Goal: Task Accomplishment & Management: Complete application form

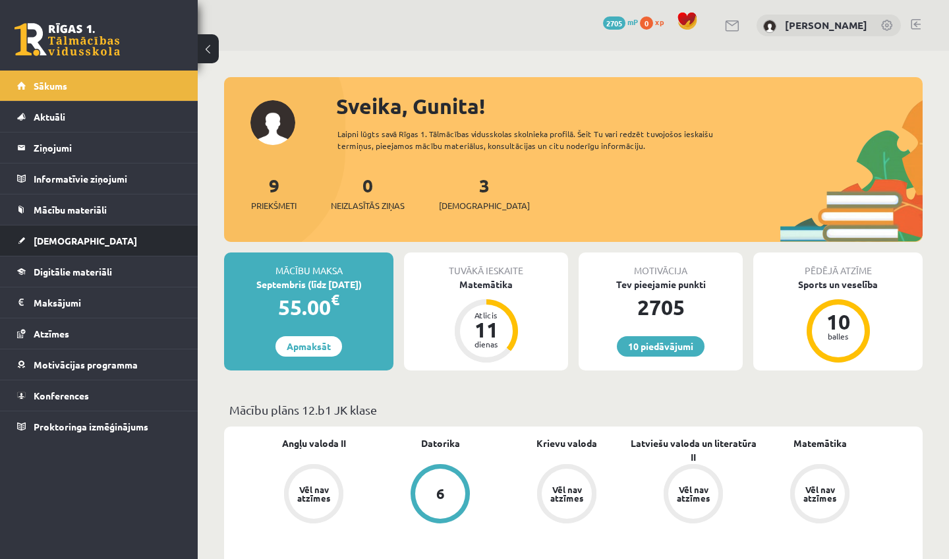
click at [2, 241] on li "Ieskaites Neizpildītās Izlabotās" at bounding box center [99, 241] width 198 height 32
click at [122, 241] on link "[DEMOGRAPHIC_DATA]" at bounding box center [99, 240] width 164 height 30
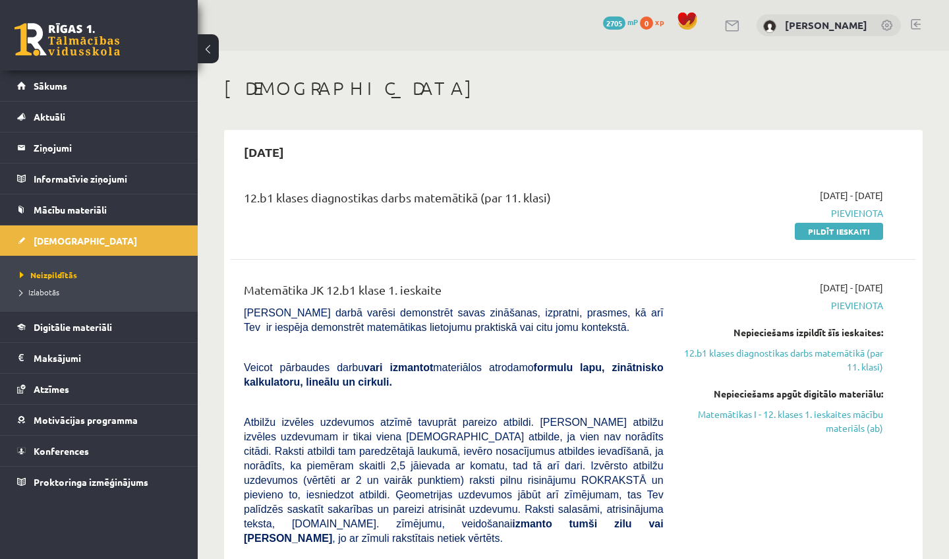
click at [354, 78] on h1 "[DEMOGRAPHIC_DATA]" at bounding box center [573, 88] width 699 height 22
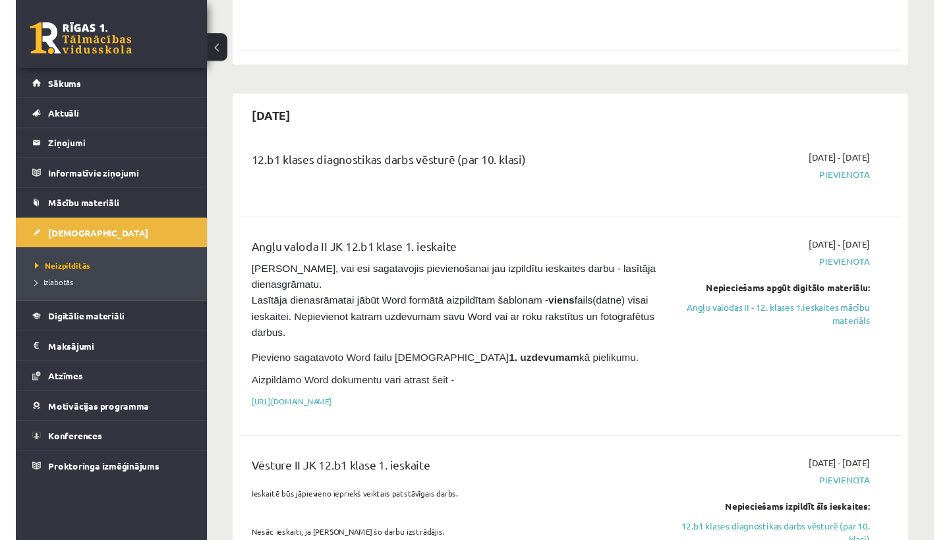
scroll to position [779, 0]
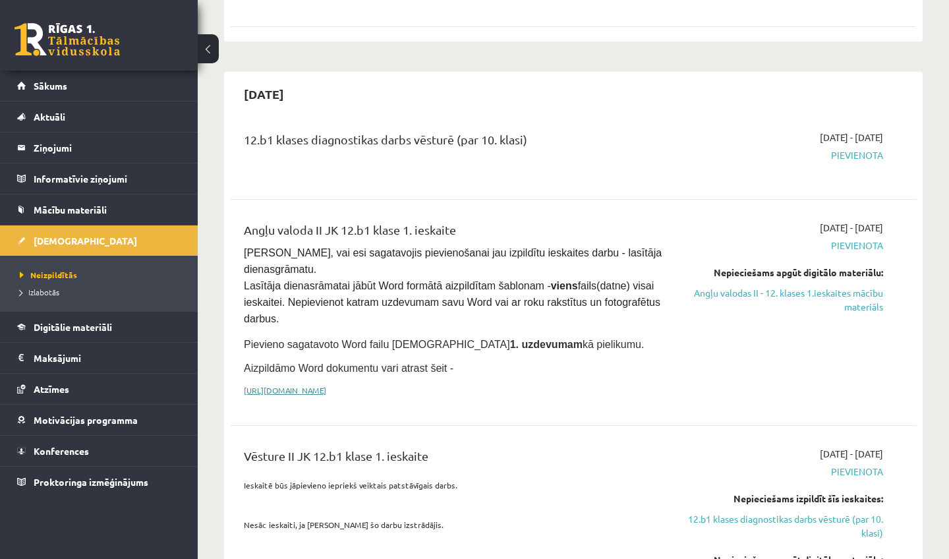
click at [326, 385] on link "https://drive.google.com/drive/folders/1IHE_ip15KOAbO2Se1NDGwZ2e__vlzPUf?usp=sh…" at bounding box center [285, 390] width 82 height 11
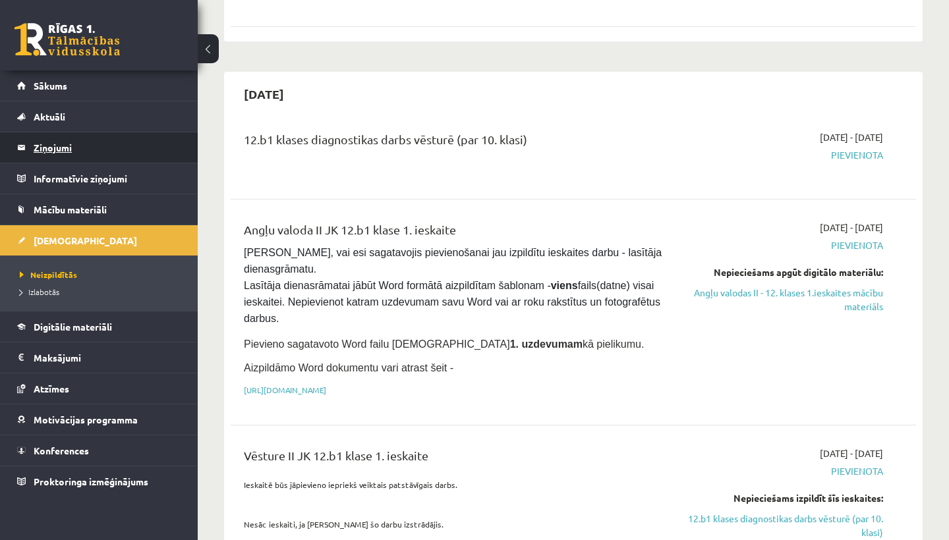
click at [75, 150] on legend "Ziņojumi 0" at bounding box center [108, 147] width 148 height 30
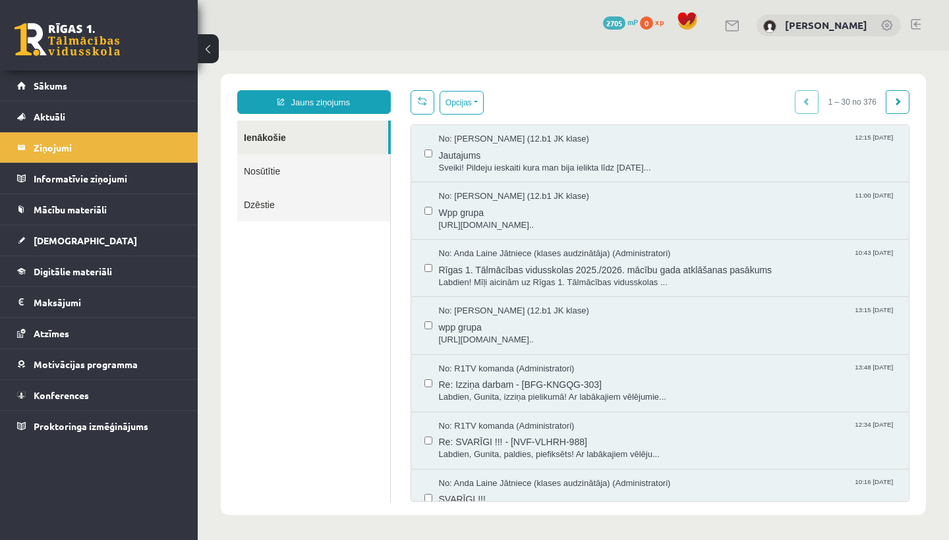
click at [273, 88] on div "Jauns ziņojums Ienākošie Nosūtītie Dzēstie ********* ********* ******* Opcijas …" at bounding box center [573, 295] width 705 height 442
click at [270, 96] on link "Jauns ziņojums" at bounding box center [314, 102] width 154 height 24
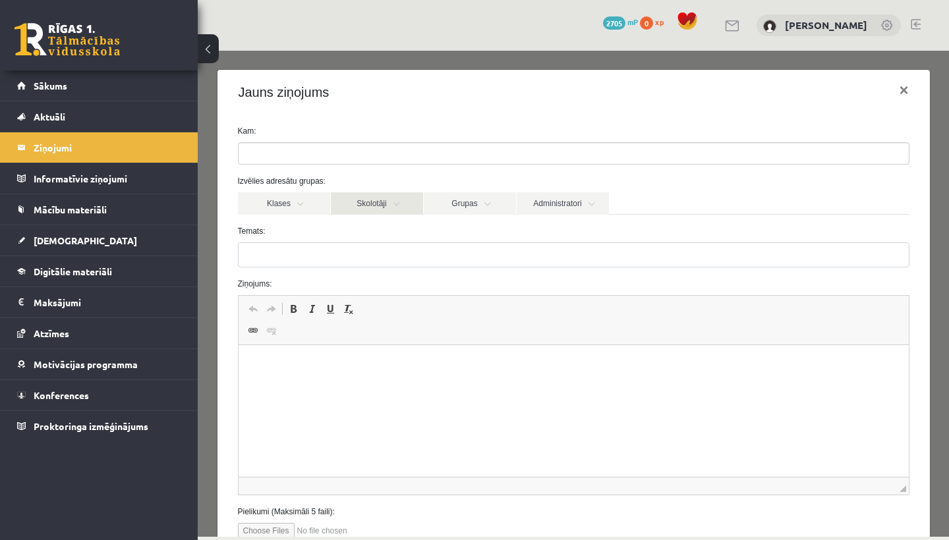
click at [382, 199] on link "Skolotāji" at bounding box center [377, 203] width 92 height 22
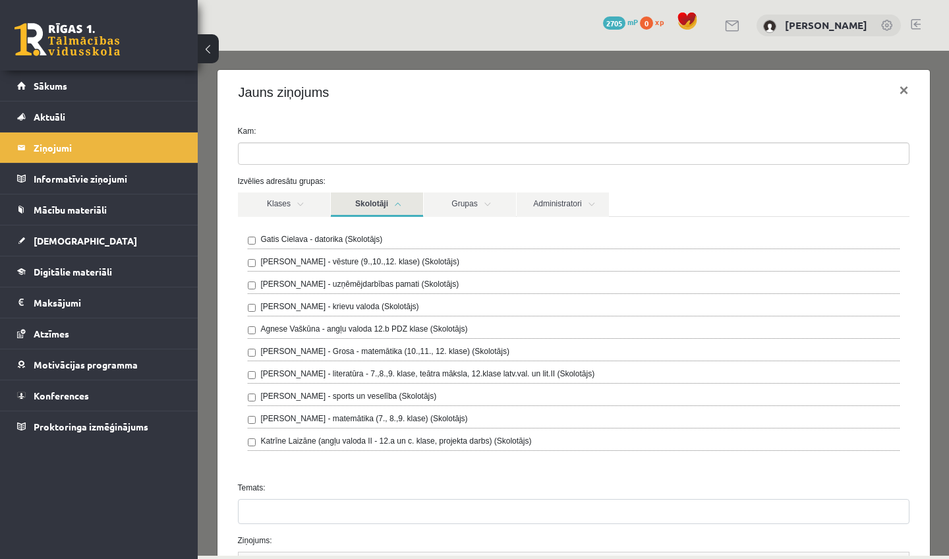
click at [96, 41] on link at bounding box center [66, 39] width 105 height 33
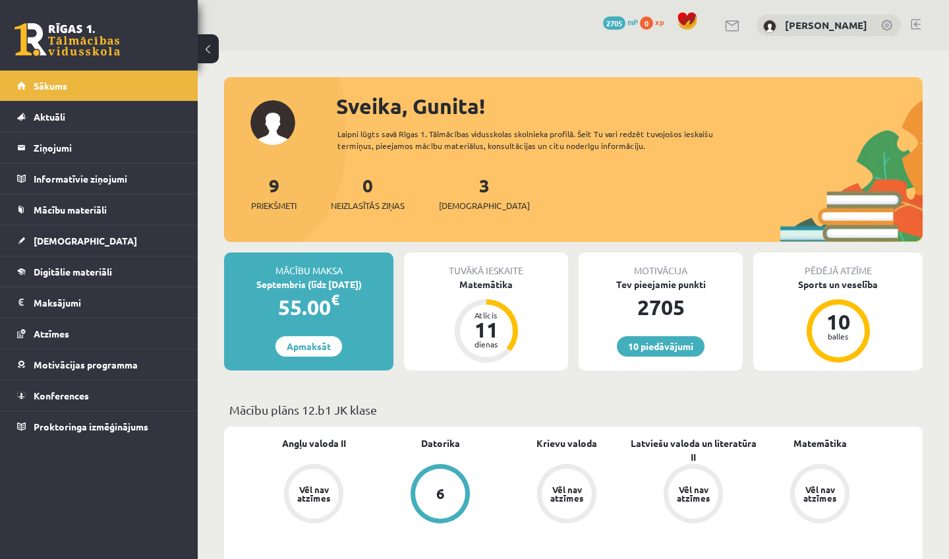
click at [212, 58] on button at bounding box center [208, 48] width 21 height 29
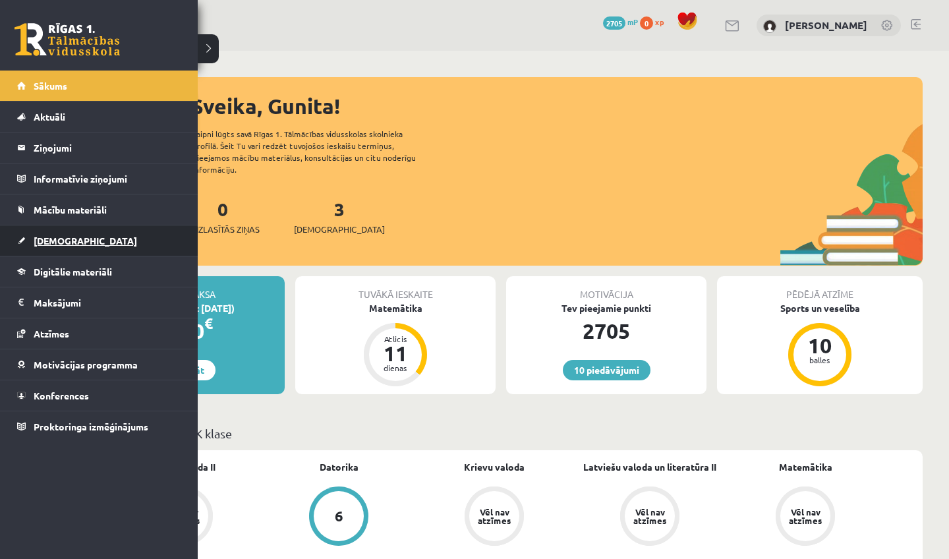
click at [48, 244] on span "[DEMOGRAPHIC_DATA]" at bounding box center [85, 241] width 103 height 12
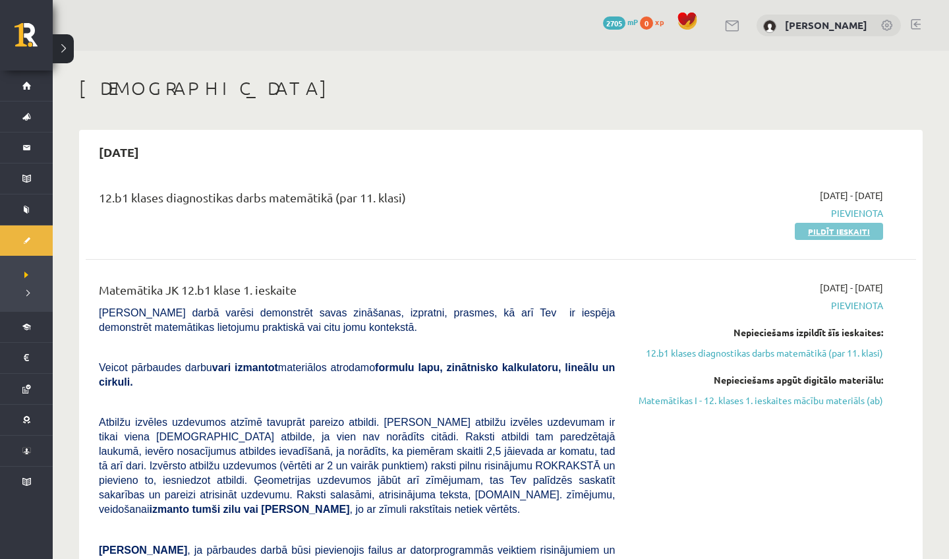
click at [807, 233] on link "Pildīt ieskaiti" at bounding box center [839, 231] width 88 height 17
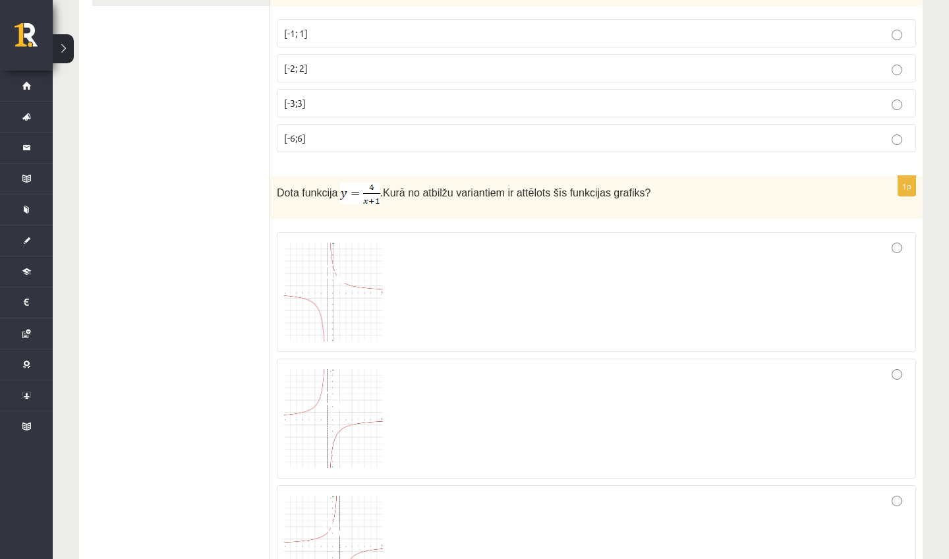
scroll to position [280, 0]
click at [542, 312] on div at bounding box center [596, 291] width 625 height 105
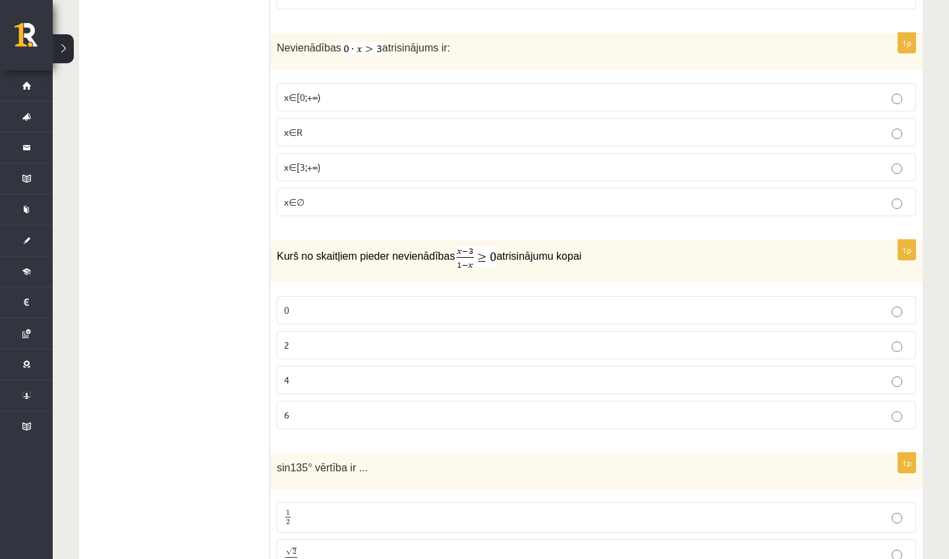
scroll to position [963, 0]
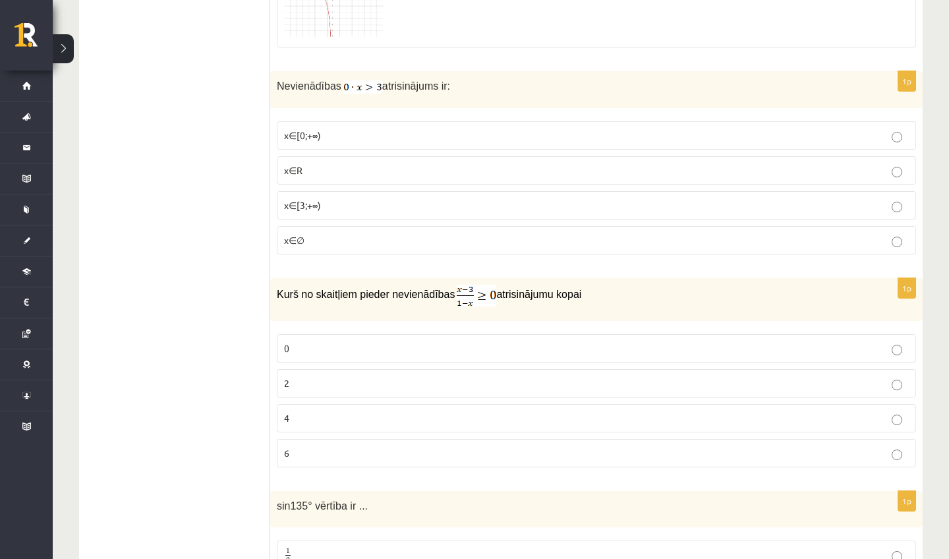
click at [291, 242] on span "x∈∅" at bounding box center [294, 240] width 20 height 12
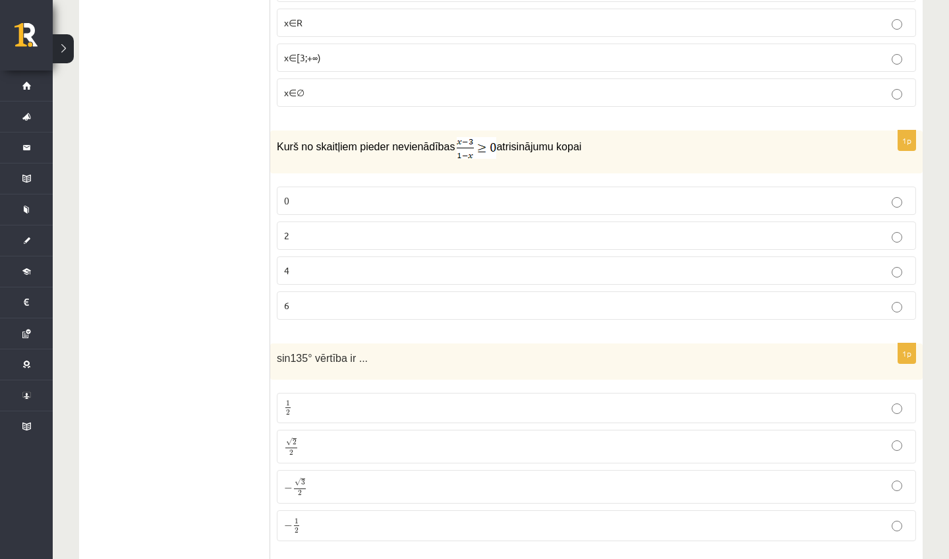
scroll to position [1112, 0]
click at [330, 227] on label "2" at bounding box center [596, 235] width 639 height 28
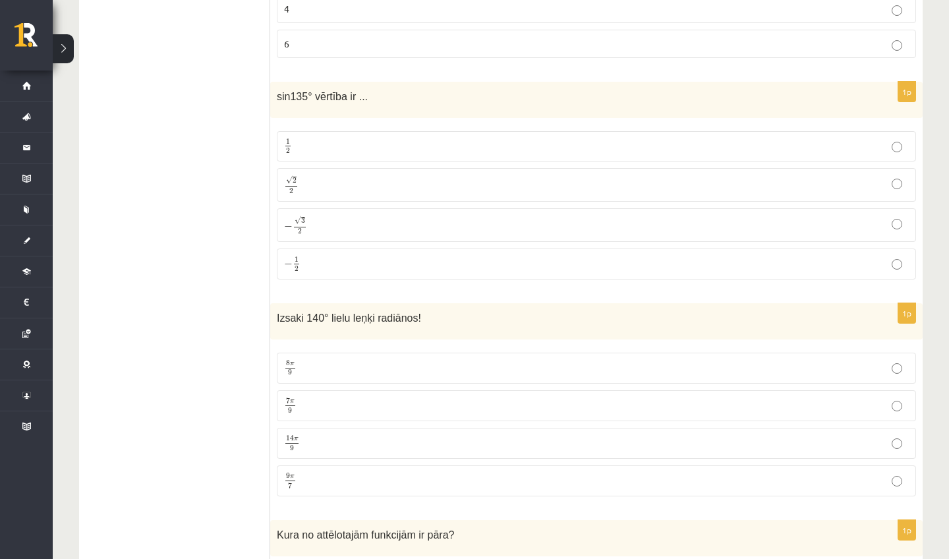
scroll to position [1373, 0]
click at [368, 179] on p "√ 2 2 2 2" at bounding box center [596, 184] width 625 height 19
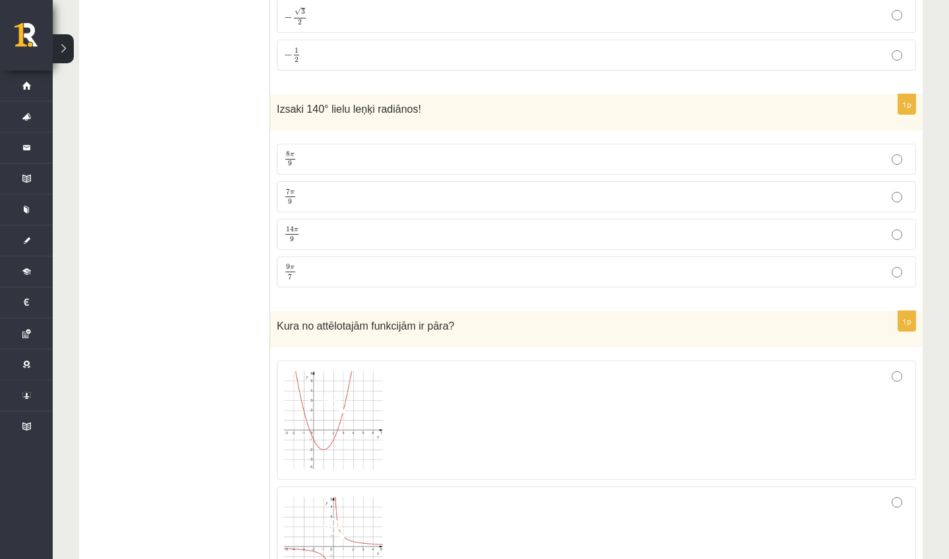
scroll to position [1582, 0]
click at [354, 188] on p "7 π 9 7 π 9" at bounding box center [596, 196] width 625 height 16
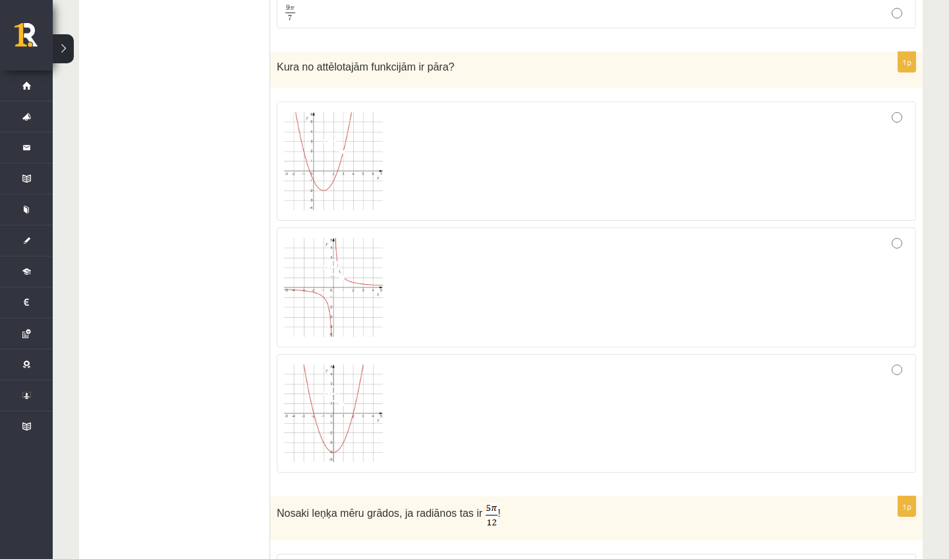
scroll to position [1817, 0]
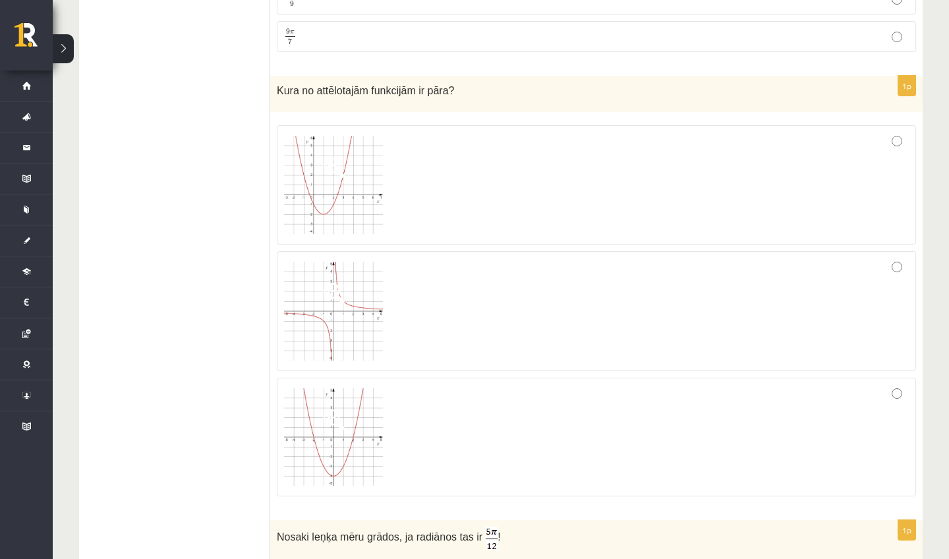
click at [444, 445] on div at bounding box center [596, 437] width 625 height 104
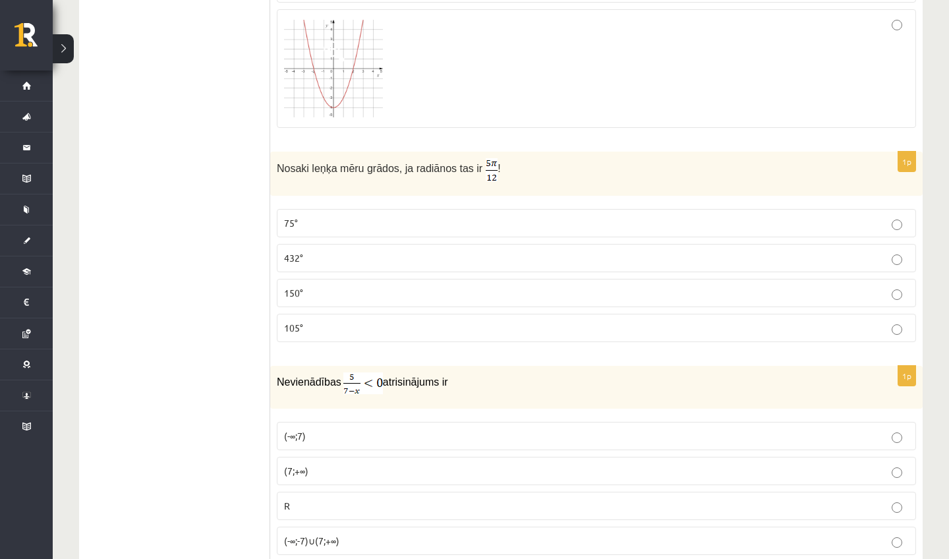
scroll to position [2186, 0]
click at [326, 228] on label "75°" at bounding box center [596, 222] width 639 height 28
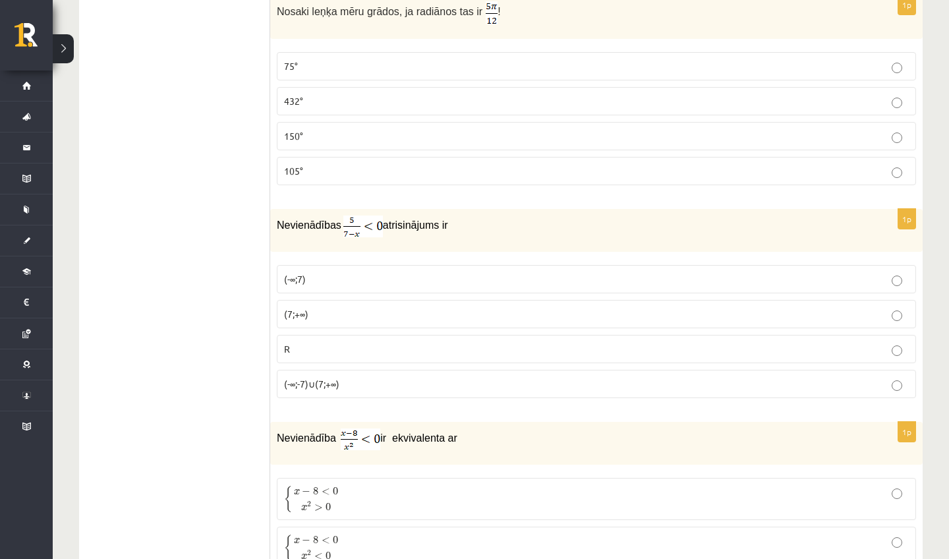
scroll to position [2432, 0]
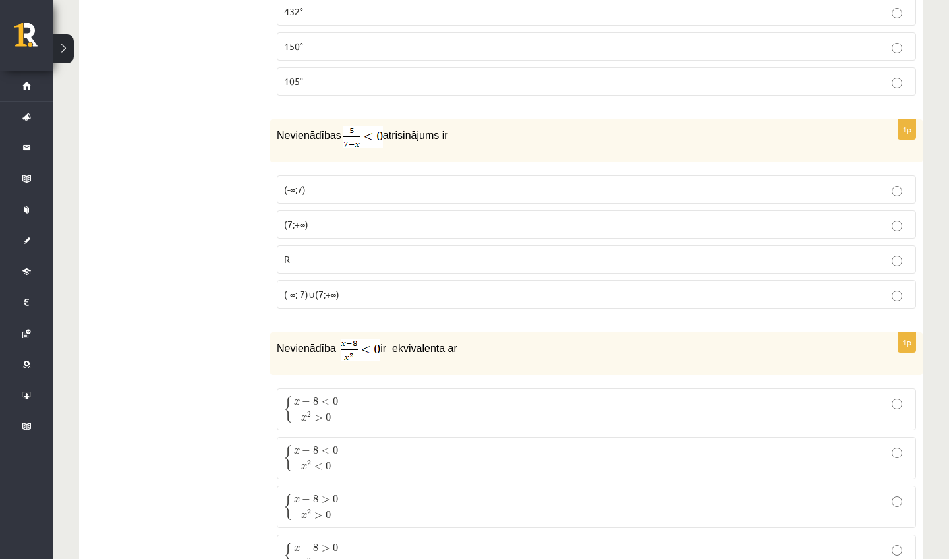
click at [330, 221] on p "(7;+∞)" at bounding box center [596, 224] width 625 height 14
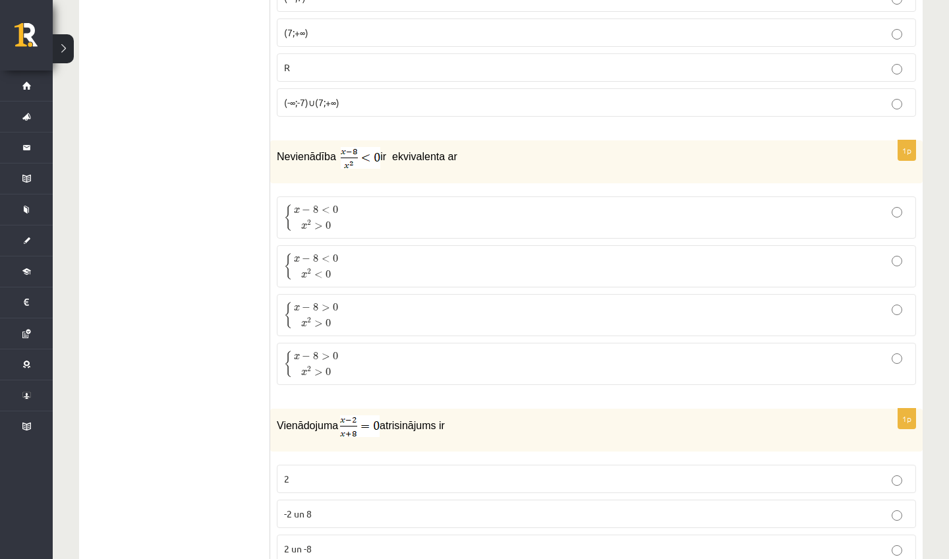
scroll to position [2622, 0]
click at [299, 235] on label "{ x − 8 < 0 x 2 > 0 { x − 8 < 0 x 2 > 0" at bounding box center [596, 219] width 639 height 42
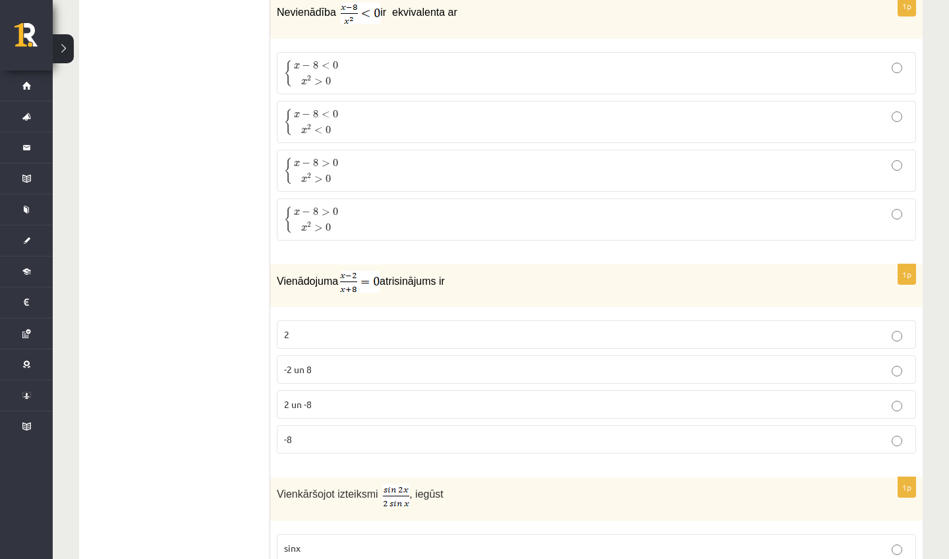
scroll to position [2776, 0]
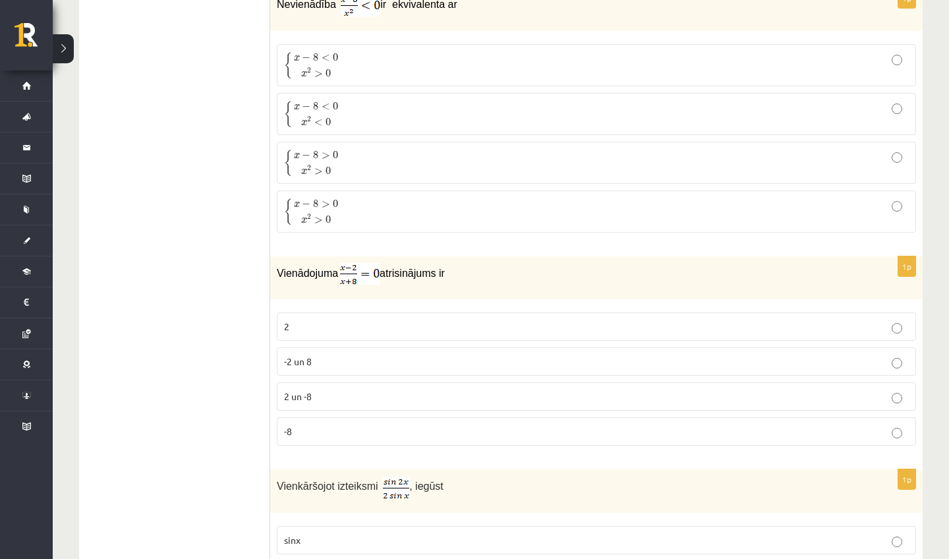
click at [318, 320] on p "2" at bounding box center [596, 327] width 625 height 14
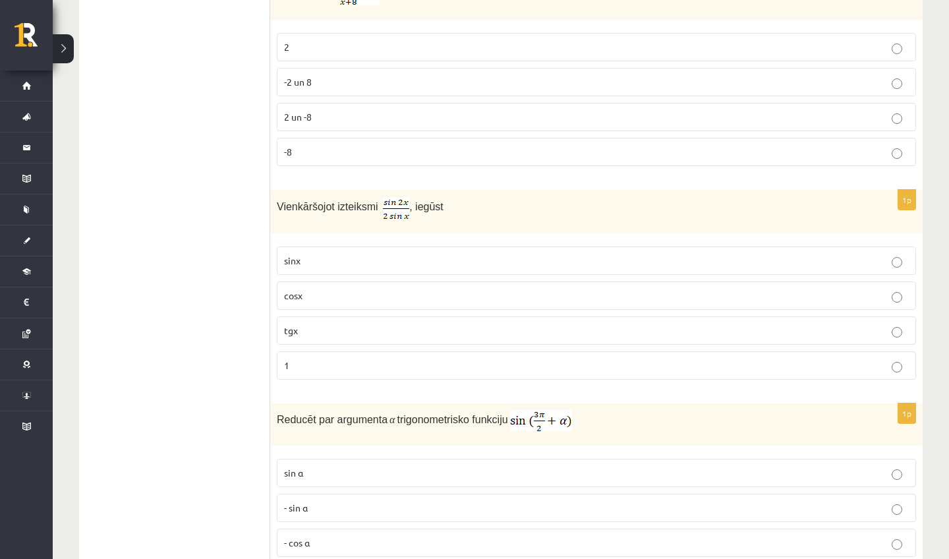
scroll to position [3060, 0]
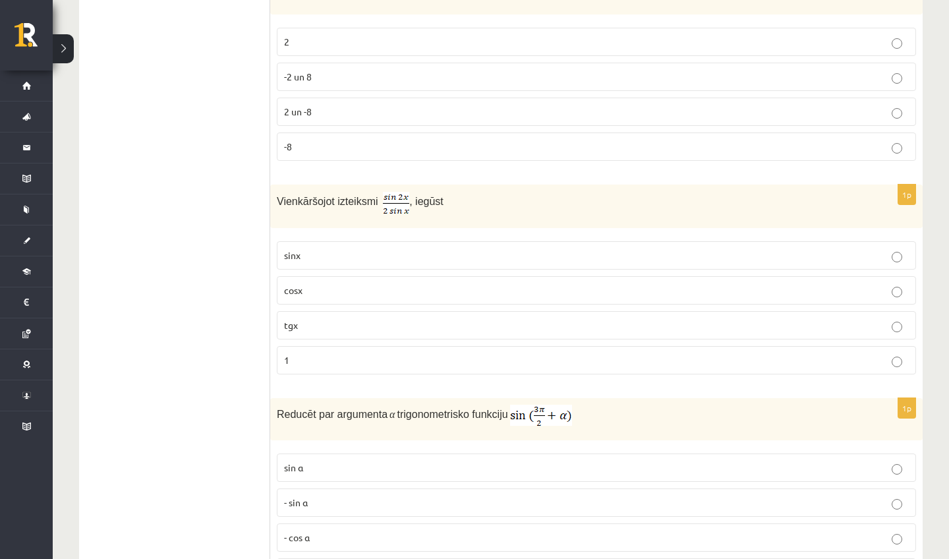
click at [297, 277] on label "cosx" at bounding box center [596, 290] width 639 height 28
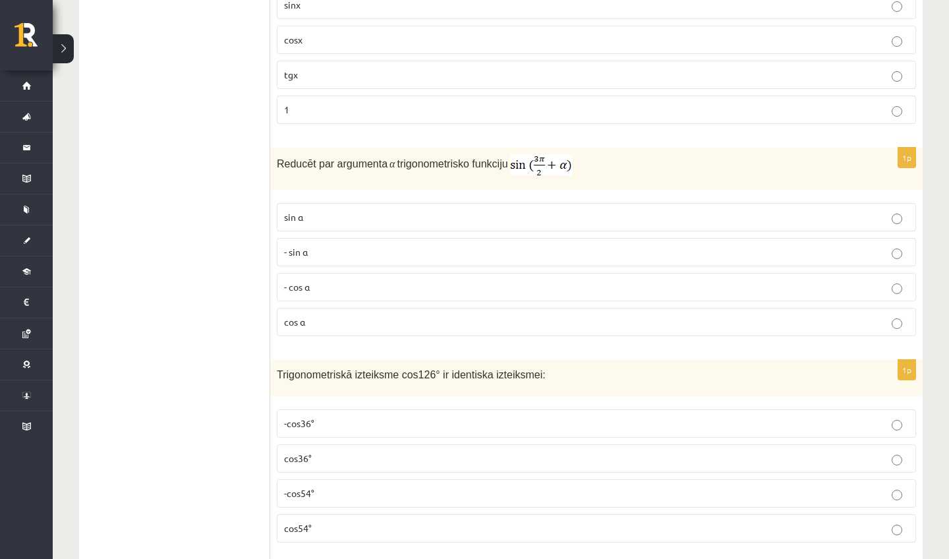
scroll to position [3314, 0]
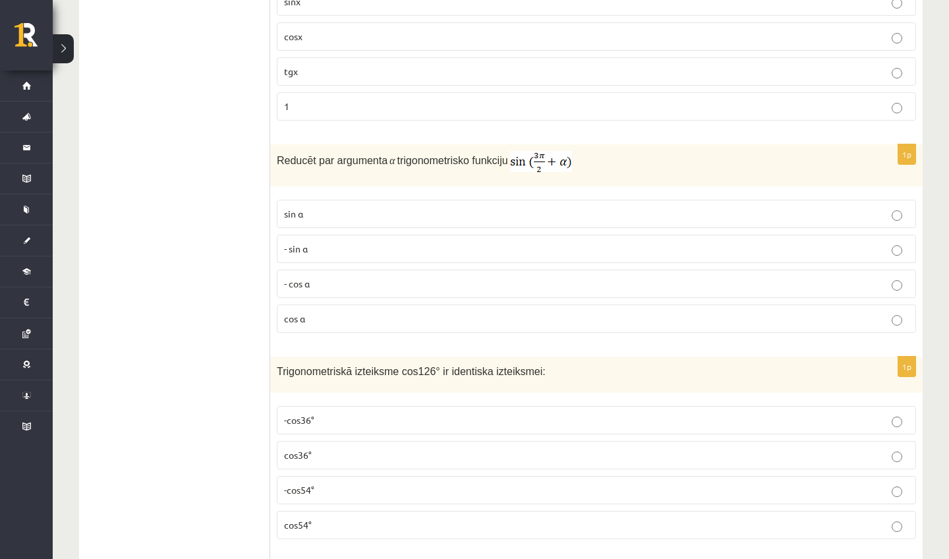
click at [310, 277] on p "- cos ⁡α" at bounding box center [596, 284] width 625 height 14
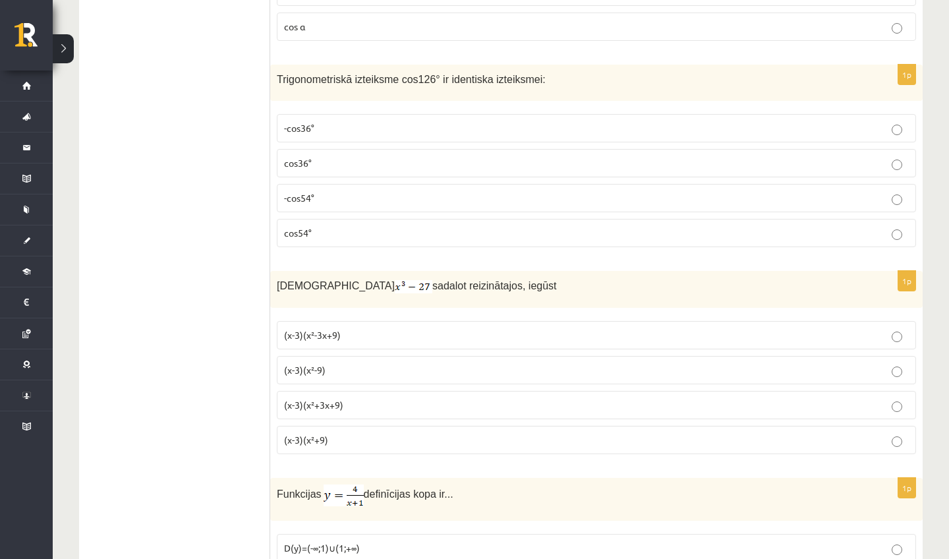
scroll to position [3613, 0]
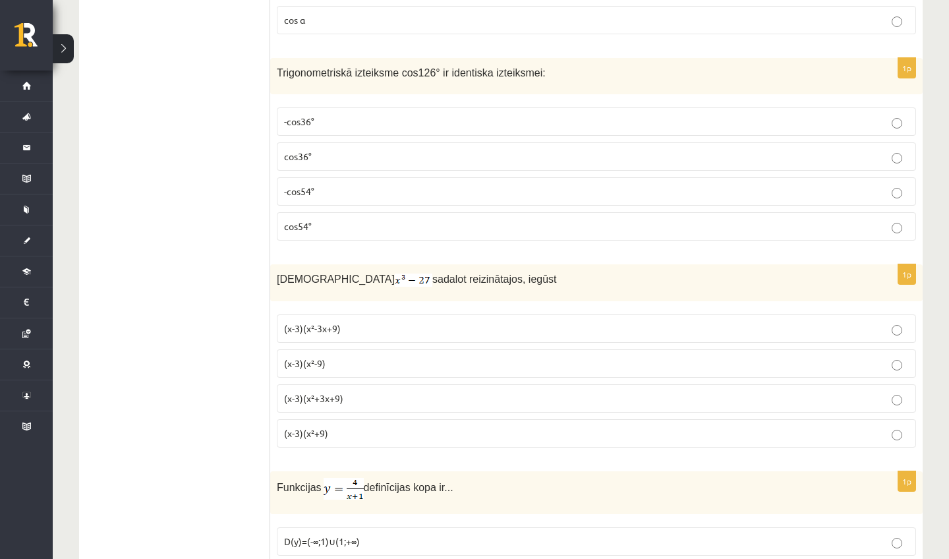
click at [290, 191] on span "-cos54°" at bounding box center [299, 191] width 30 height 12
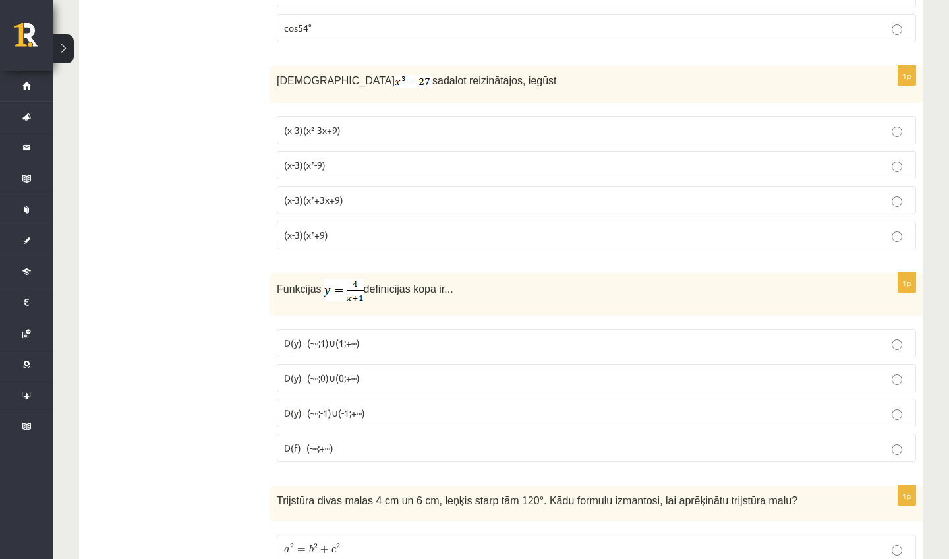
scroll to position [3811, 0]
click at [324, 204] on p "(x-3)(x²+3x+9)" at bounding box center [596, 200] width 625 height 14
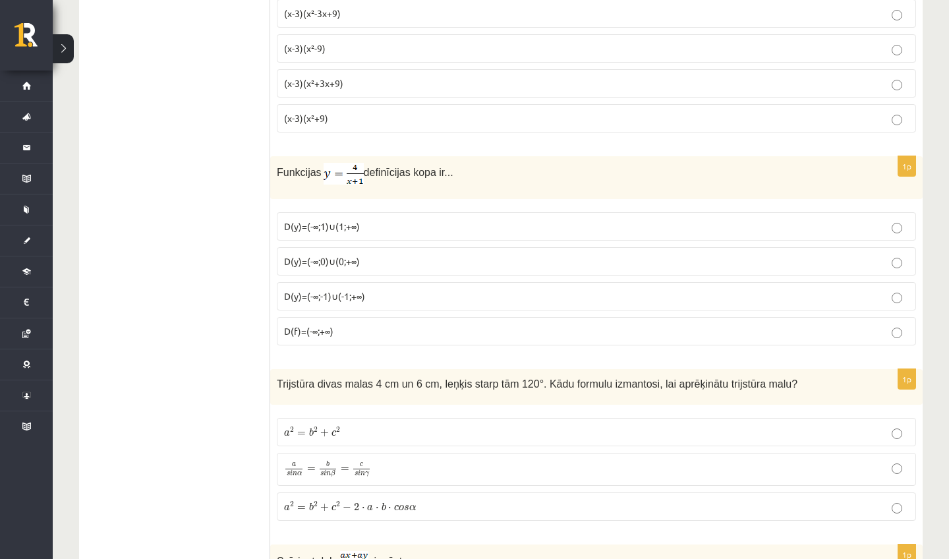
scroll to position [3931, 0]
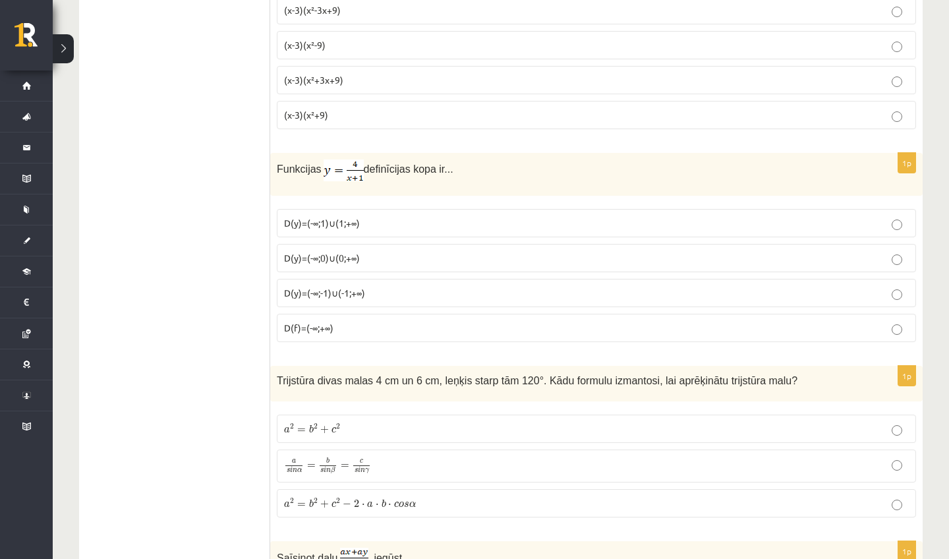
click at [303, 217] on span "D(y)=(-∞;1)∪(1;+∞)" at bounding box center [322, 223] width 76 height 12
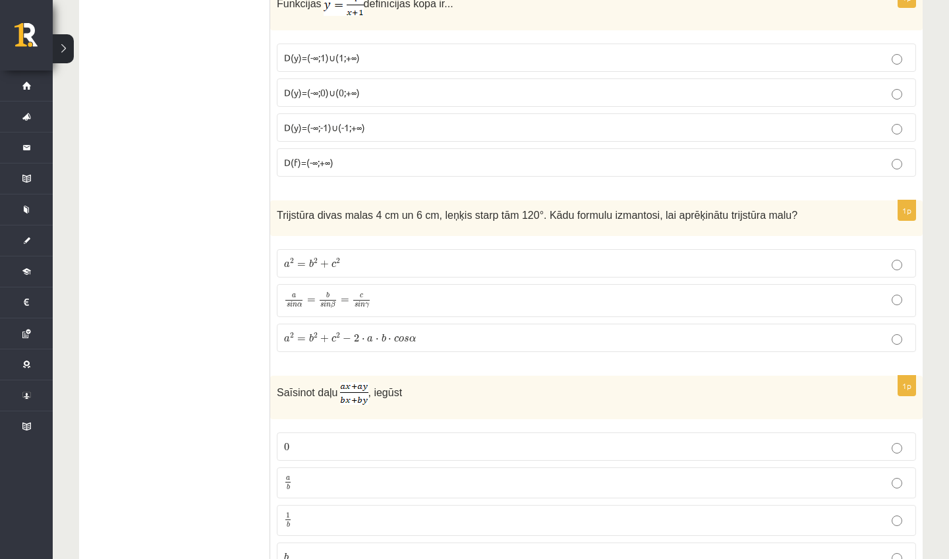
scroll to position [4096, 0]
click at [321, 306] on span "s" at bounding box center [321, 306] width 3 height 4
click at [320, 260] on span "+" at bounding box center [324, 264] width 9 height 8
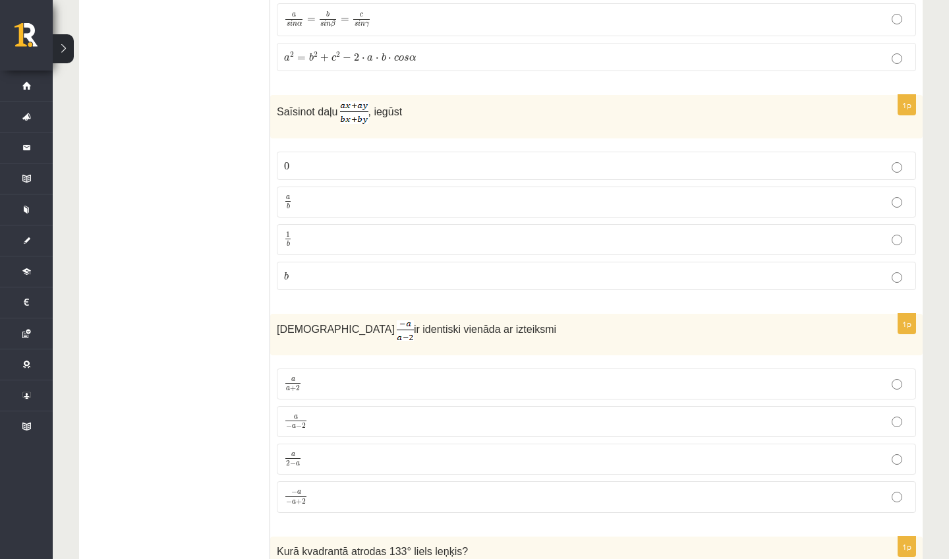
scroll to position [4387, 0]
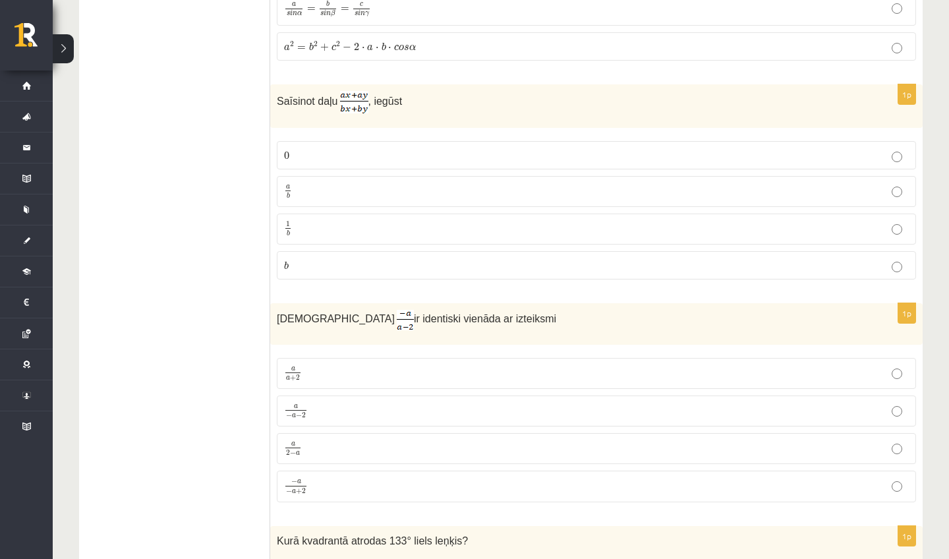
click at [305, 194] on p "a b a b" at bounding box center [596, 191] width 625 height 16
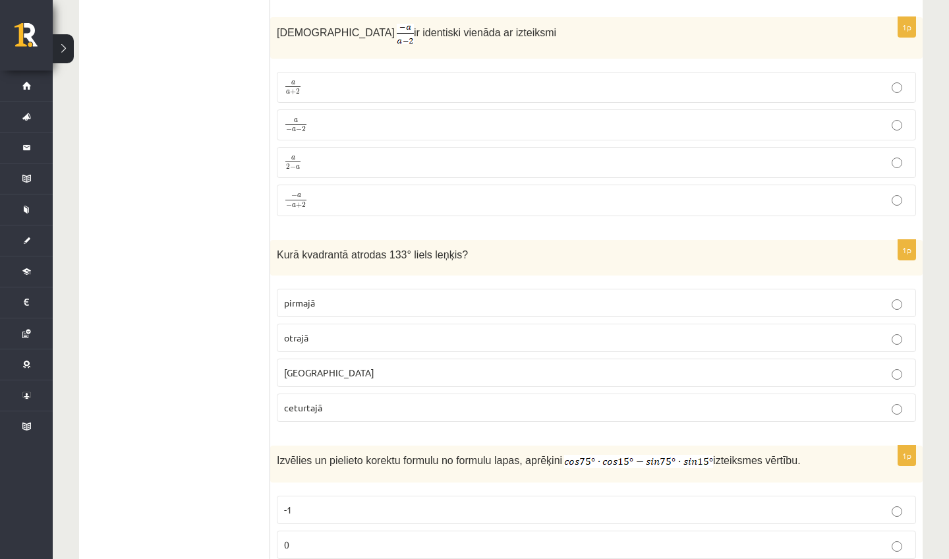
scroll to position [4555, 0]
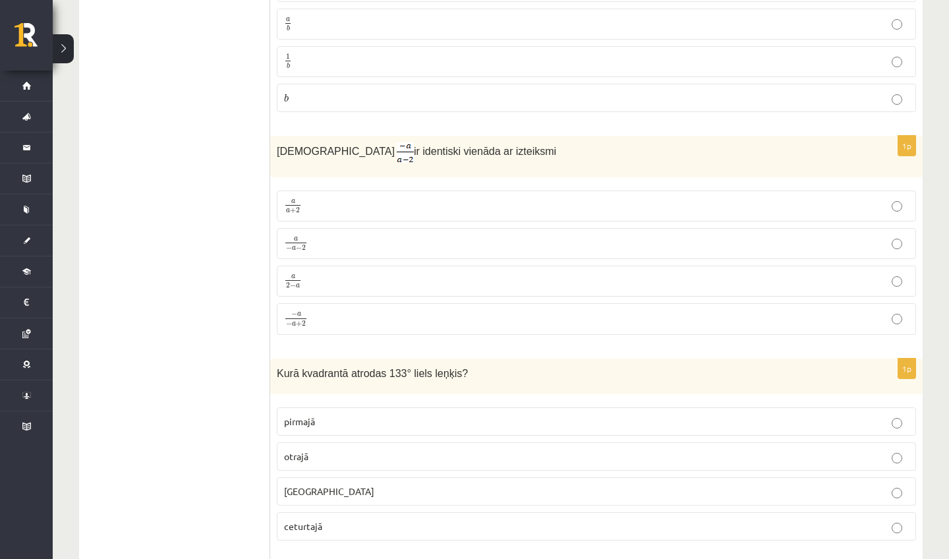
click at [299, 312] on span "a" at bounding box center [299, 314] width 4 height 4
click at [291, 250] on label "a − a − 2 a − a − 2" at bounding box center [596, 243] width 639 height 31
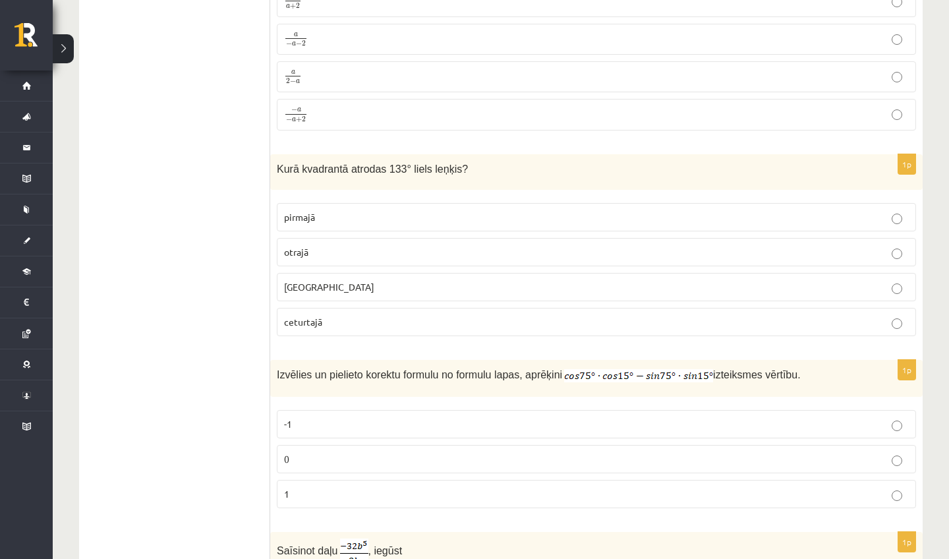
scroll to position [4759, 0]
click at [315, 245] on p "otrajā" at bounding box center [596, 252] width 625 height 14
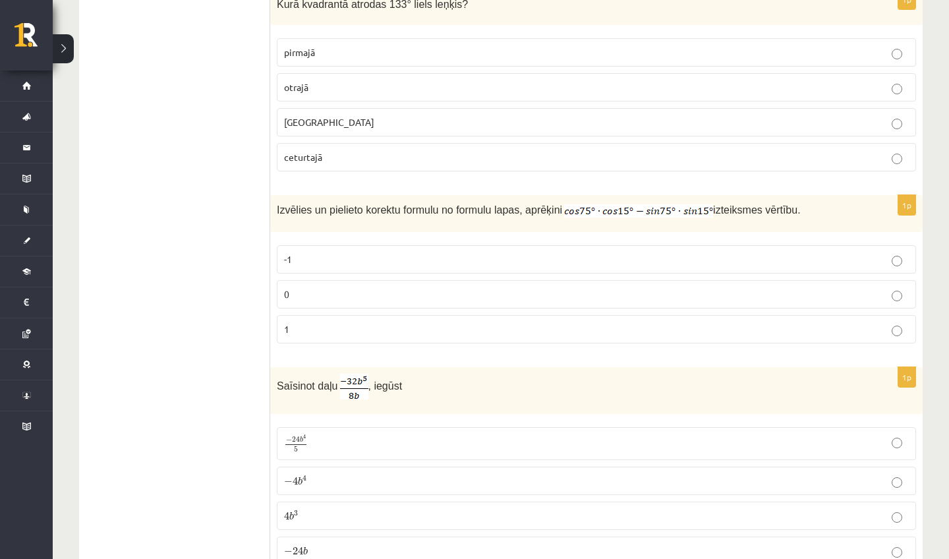
scroll to position [4925, 0]
click at [307, 287] on p "0" at bounding box center [596, 294] width 625 height 14
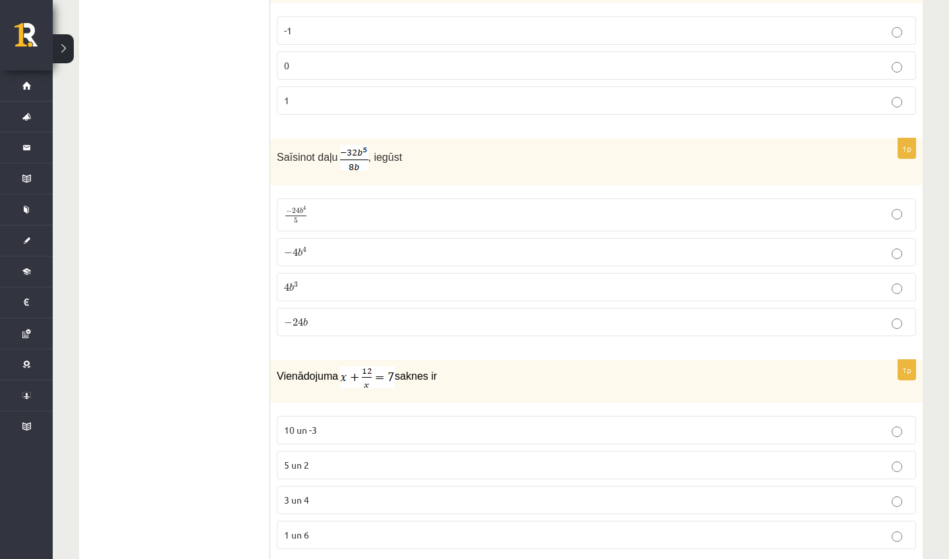
scroll to position [5150, 0]
click at [305, 250] on span "4" at bounding box center [304, 253] width 4 height 6
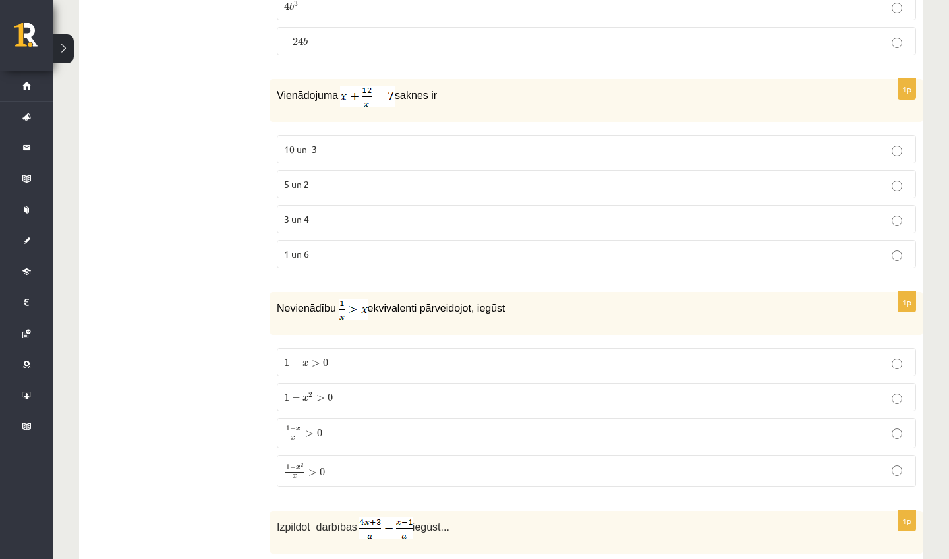
scroll to position [5431, 0]
click at [302, 218] on span "3 un 4" at bounding box center [296, 221] width 25 height 12
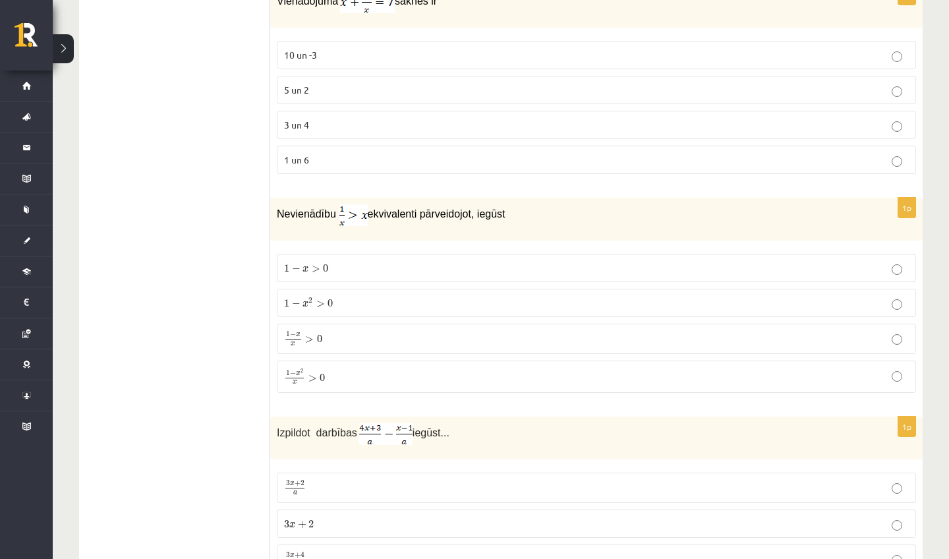
scroll to position [5532, 0]
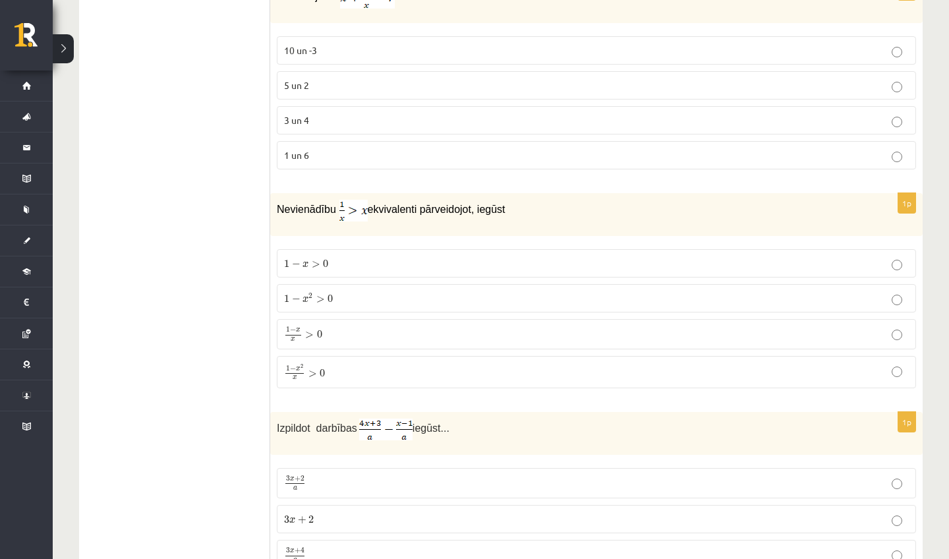
click at [322, 260] on span "1 − x > 0" at bounding box center [306, 264] width 44 height 9
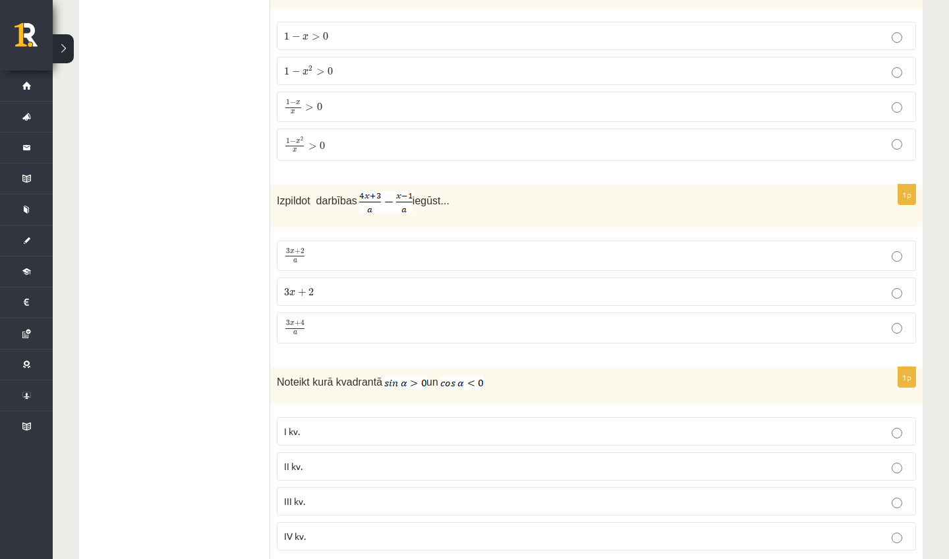
scroll to position [5759, 0]
click at [351, 321] on p "3 x + 4 a 3 x + 4 a" at bounding box center [596, 328] width 625 height 16
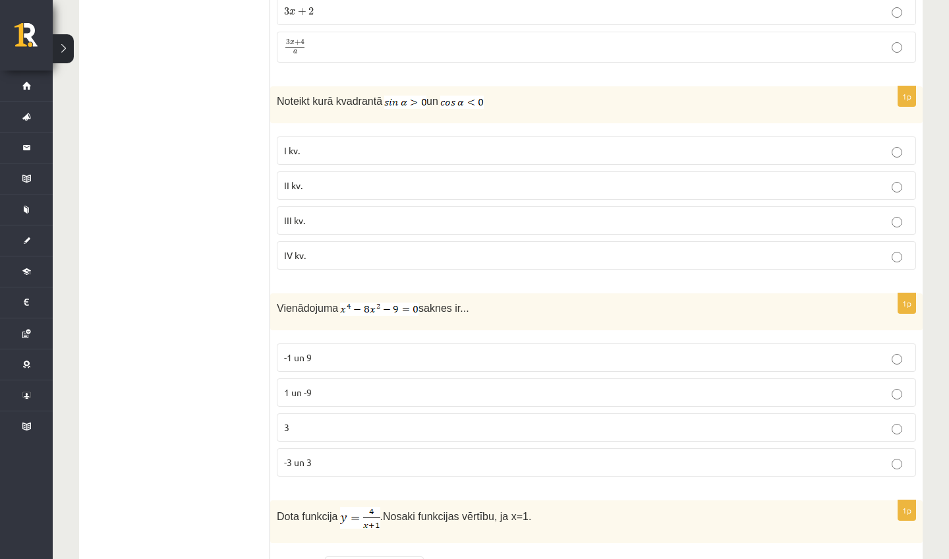
scroll to position [6059, 0]
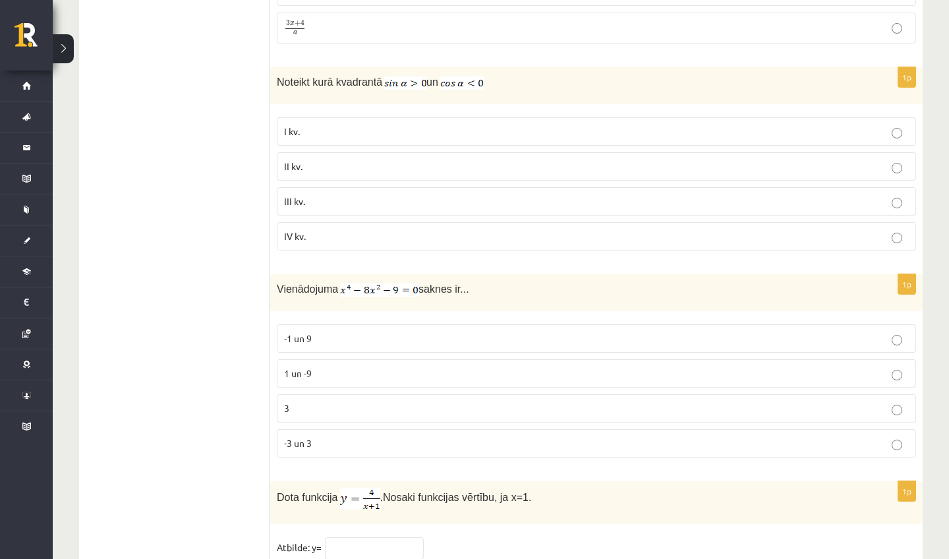
click at [305, 125] on p "I kv." at bounding box center [596, 132] width 625 height 14
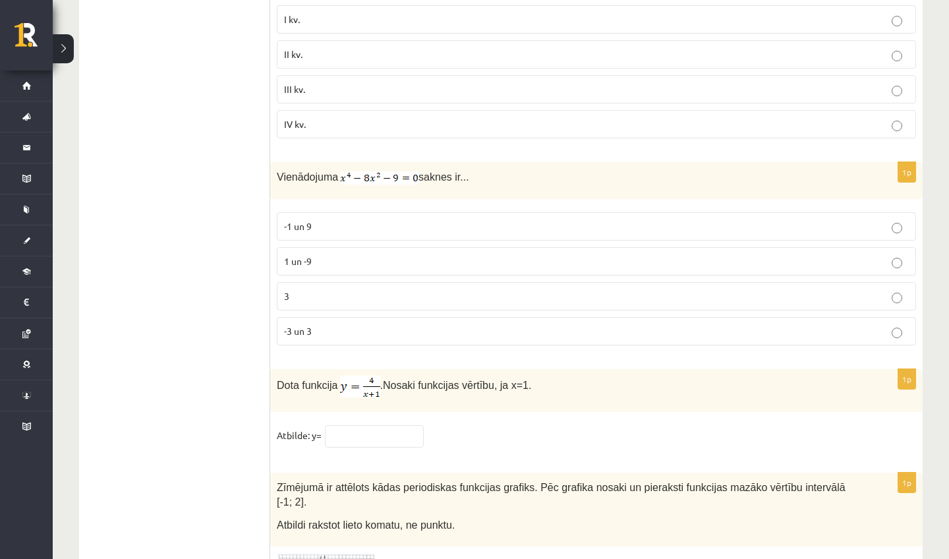
click at [352, 324] on p "-3 un 3" at bounding box center [596, 331] width 625 height 14
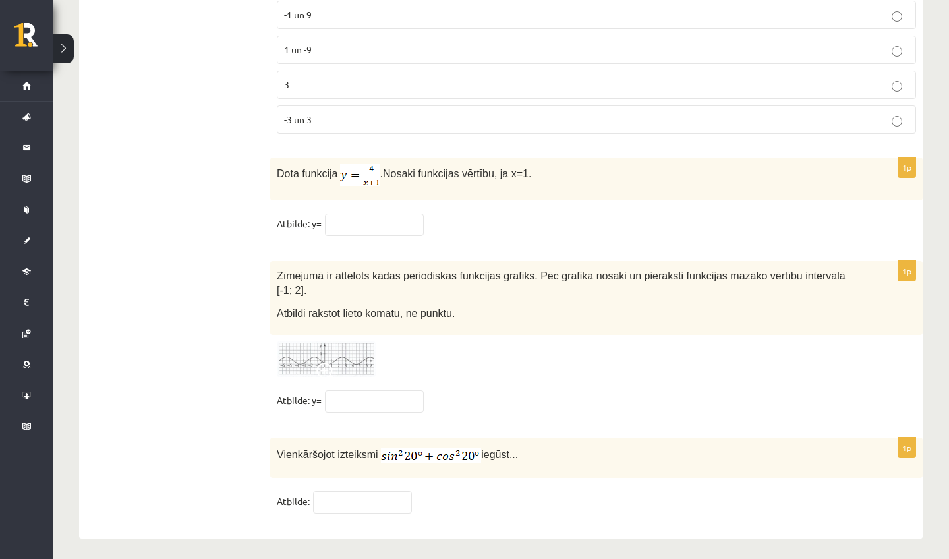
scroll to position [6382, 0]
click at [365, 214] on input "text" at bounding box center [374, 225] width 99 height 22
type input "*"
click at [350, 360] on img at bounding box center [326, 360] width 99 height 36
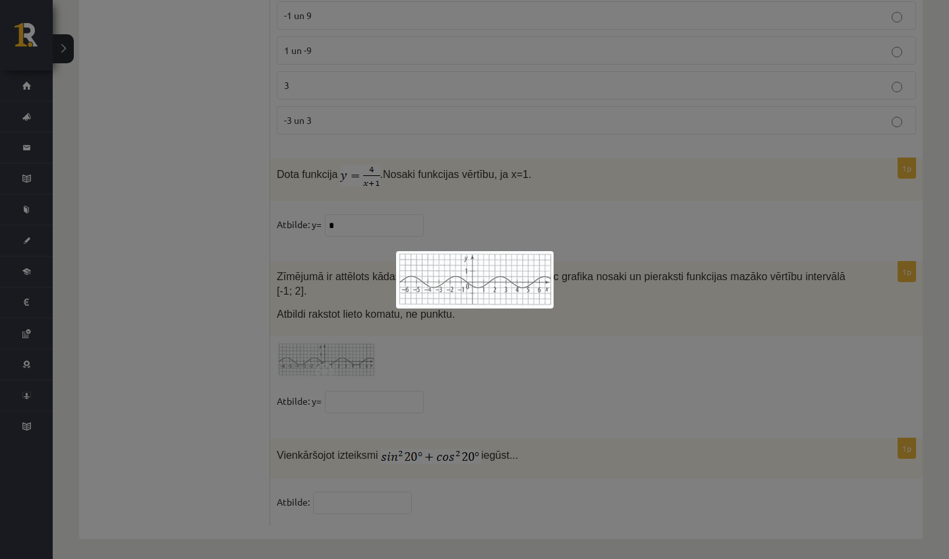
click at [584, 353] on div at bounding box center [474, 279] width 949 height 559
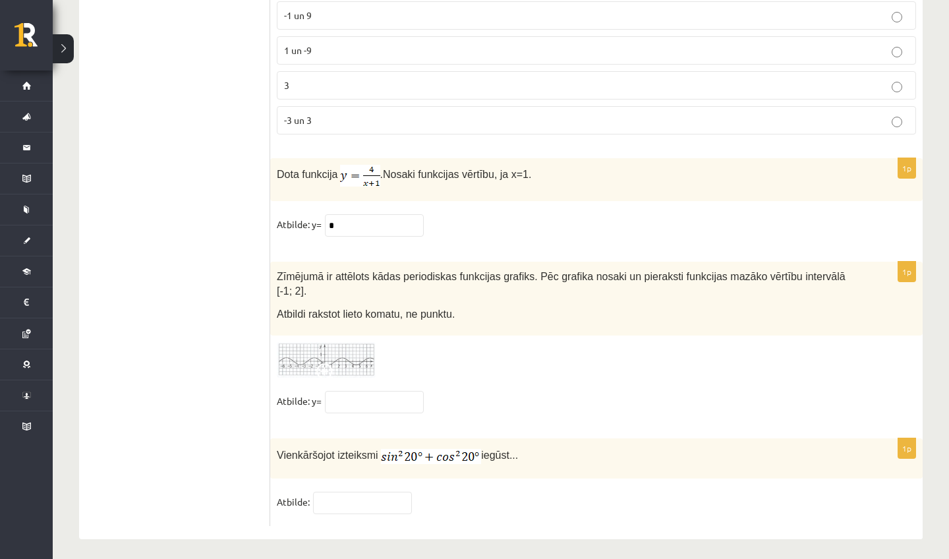
click at [293, 356] on img at bounding box center [326, 360] width 99 height 36
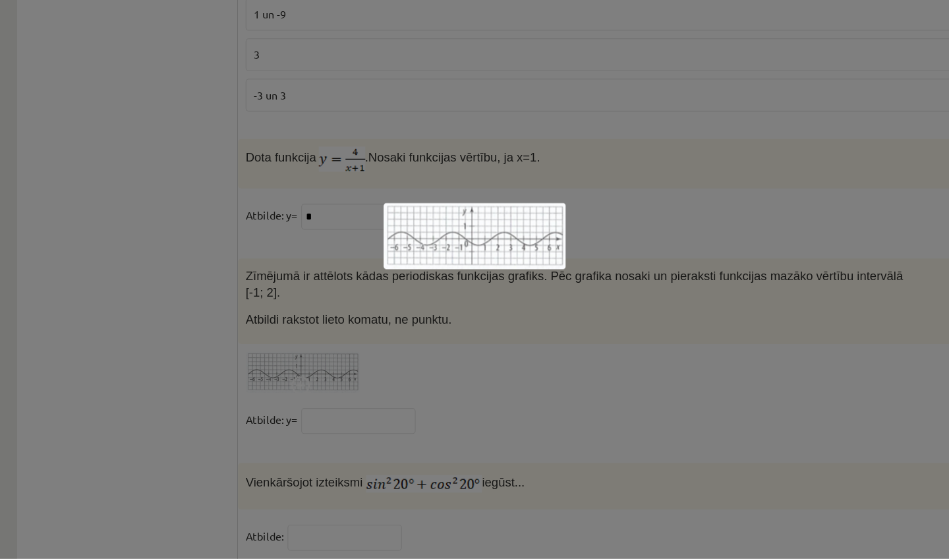
scroll to position [6382, 0]
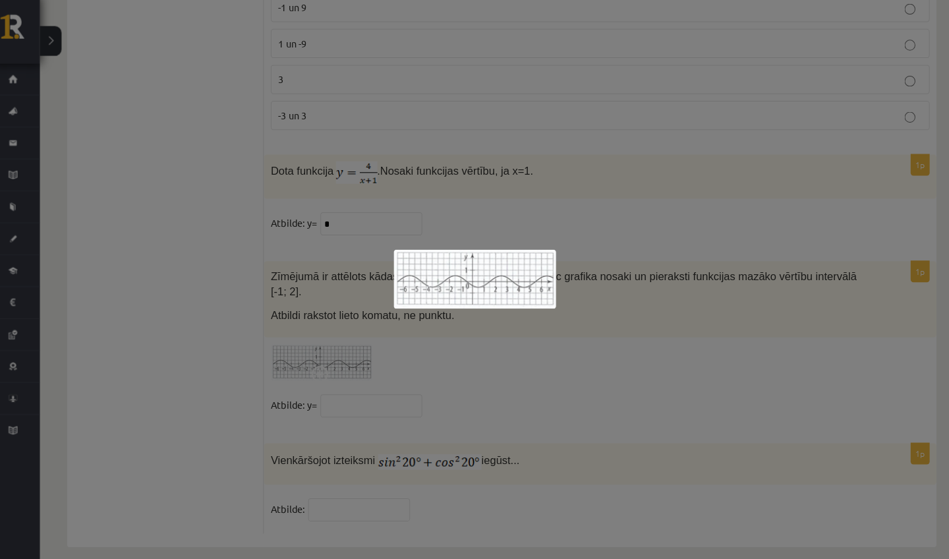
click at [450, 343] on div at bounding box center [474, 279] width 949 height 559
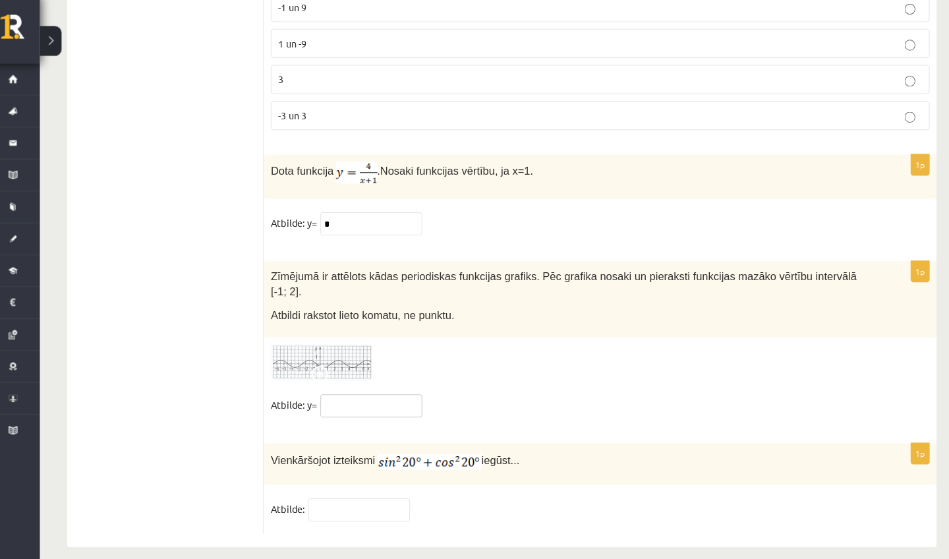
click at [328, 392] on input "text" at bounding box center [374, 402] width 99 height 22
click at [325, 391] on input "***" at bounding box center [374, 402] width 99 height 22
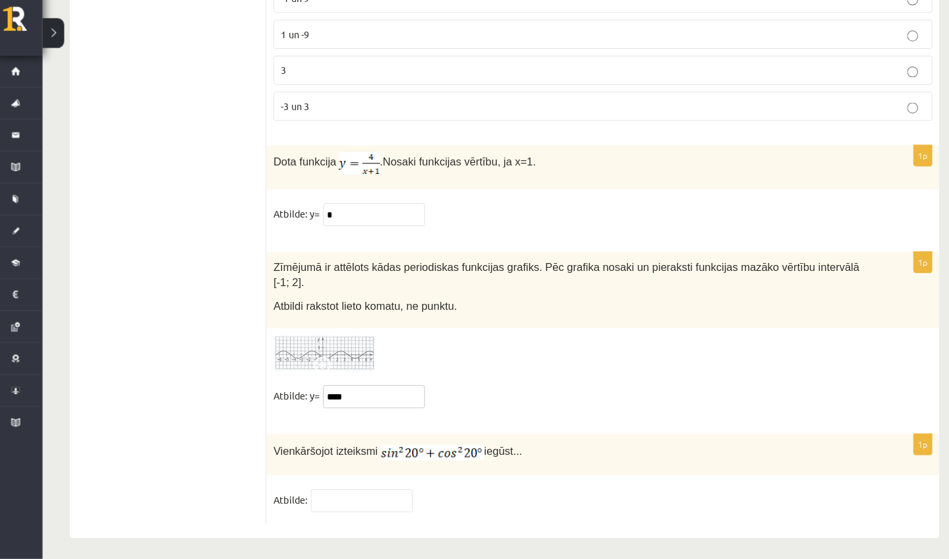
scroll to position [6382, 0]
type input "****"
click at [334, 492] on input "text" at bounding box center [362, 503] width 99 height 22
type input "*"
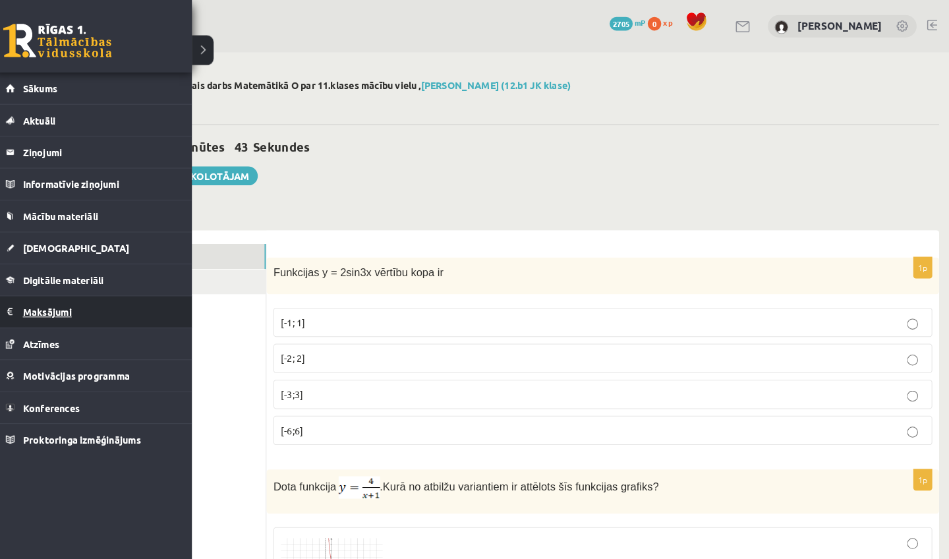
scroll to position [0, 0]
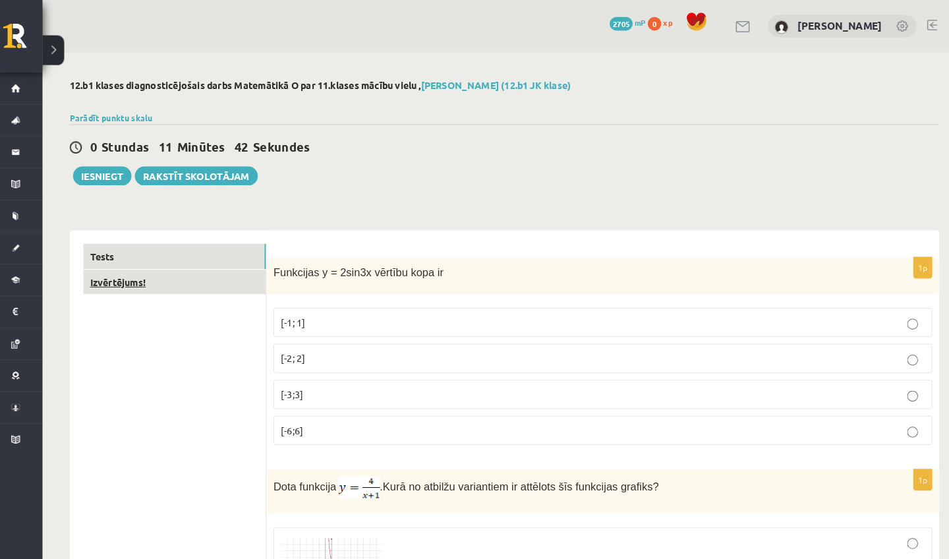
type input "*"
click at [198, 274] on link "Izvērtējums!" at bounding box center [180, 274] width 177 height 24
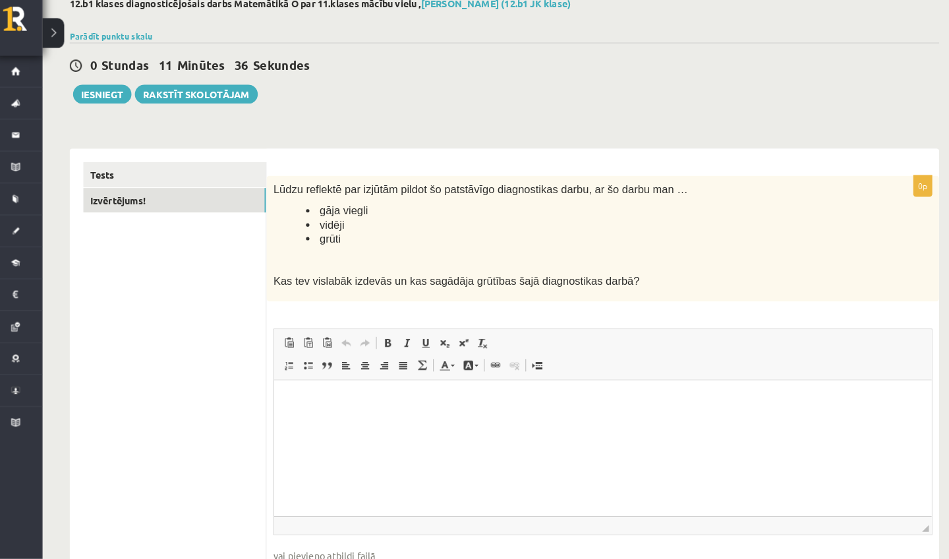
scroll to position [76, 0]
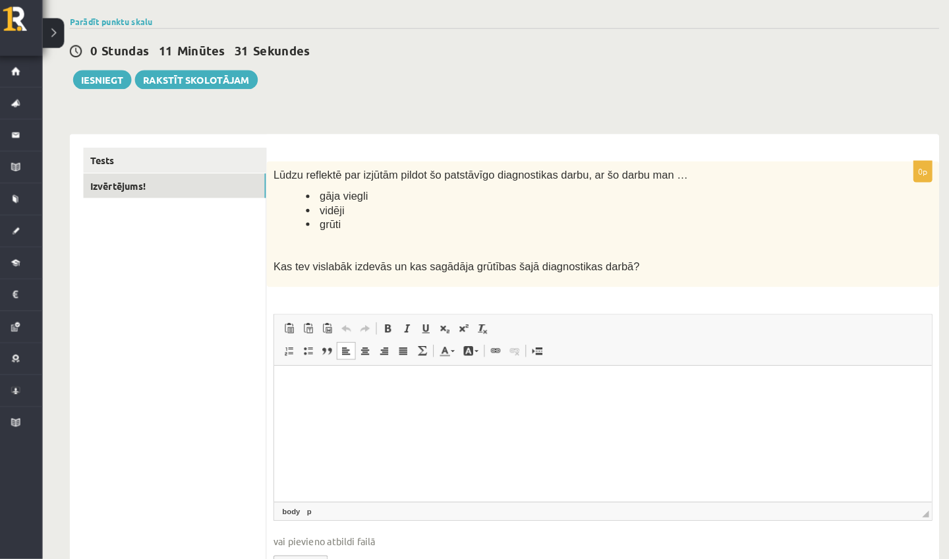
click at [400, 399] on html at bounding box center [592, 386] width 638 height 40
click at [121, 160] on link "Tests" at bounding box center [180, 172] width 177 height 24
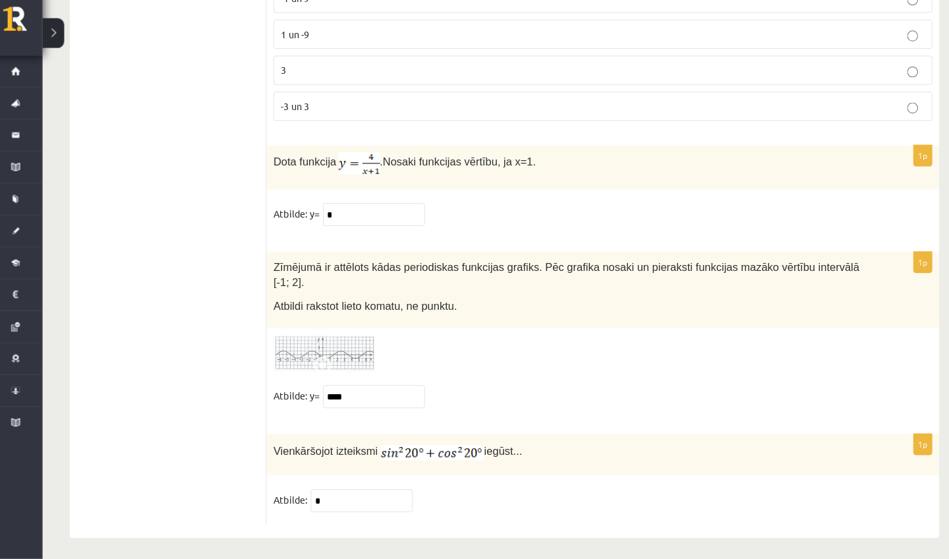
scroll to position [6383, 0]
drag, startPoint x: 393, startPoint y: 255, endPoint x: 523, endPoint y: 247, distance: 129.4
click at [523, 270] on span "Zīmējumā ir attēlots kādas periodiskas funkcijas grafiks. Pēc grafika nosaki un…" at bounding box center [561, 283] width 569 height 26
copy span "periodiskas funkcijas grafiks"
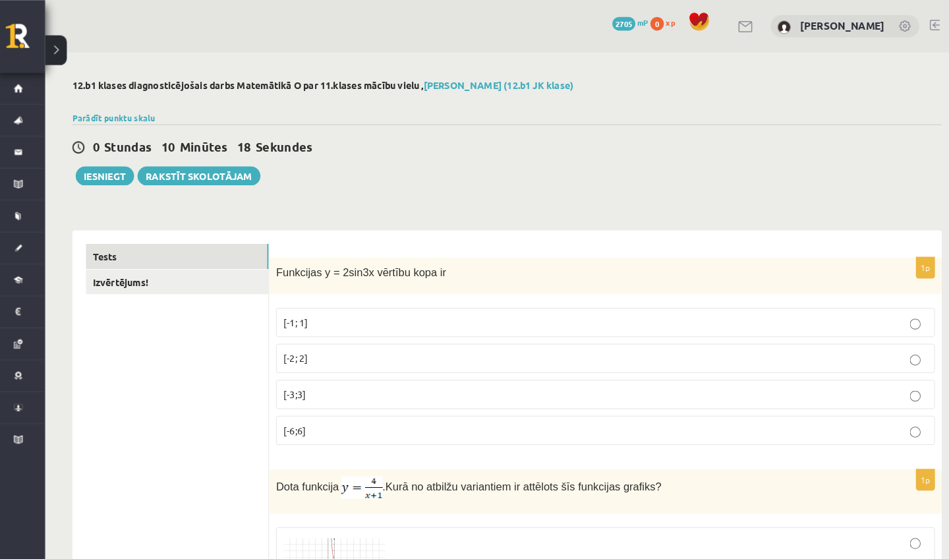
scroll to position [0, 0]
click at [182, 273] on link "Izvērtējums!" at bounding box center [180, 274] width 177 height 24
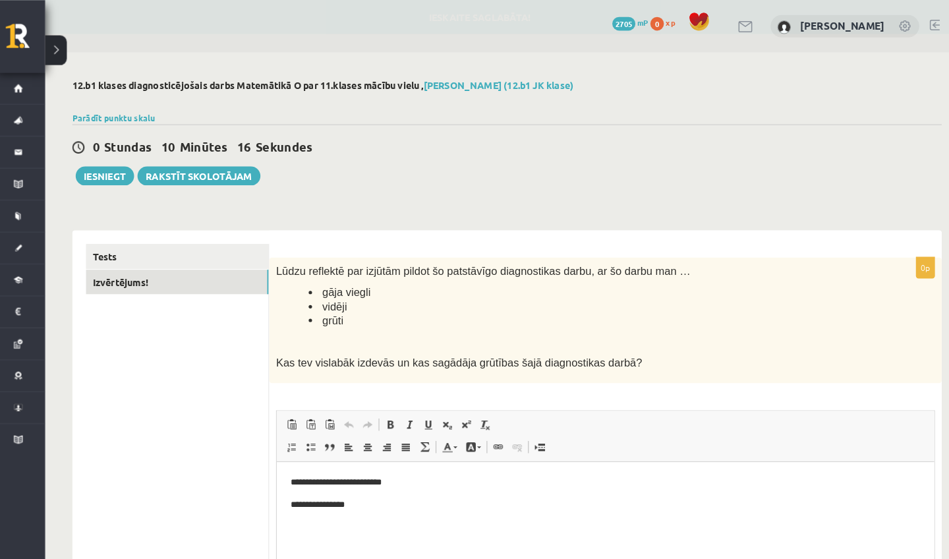
click at [459, 499] on p "**********" at bounding box center [595, 502] width 612 height 13
paste body "Rich Text Editor, wiswyg-editor-user-answer-47024837371920"
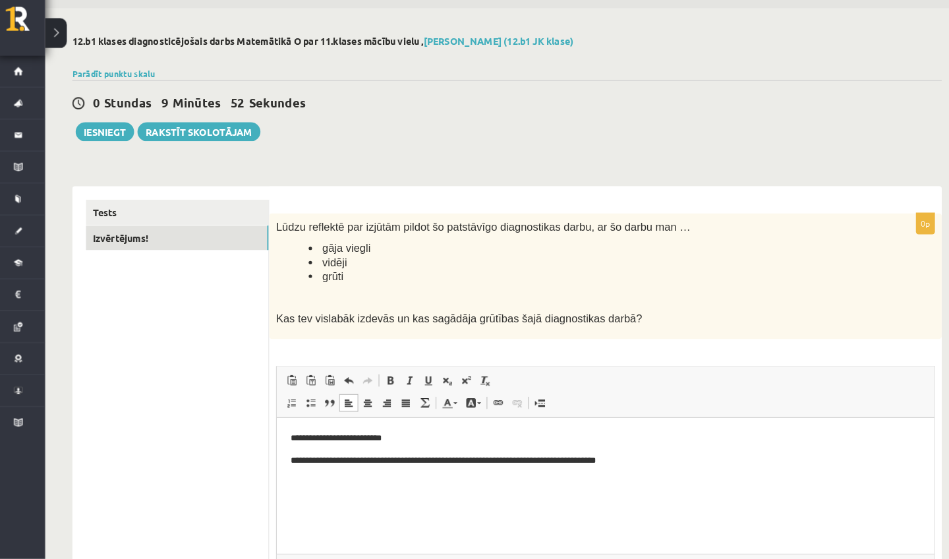
scroll to position [34, 0]
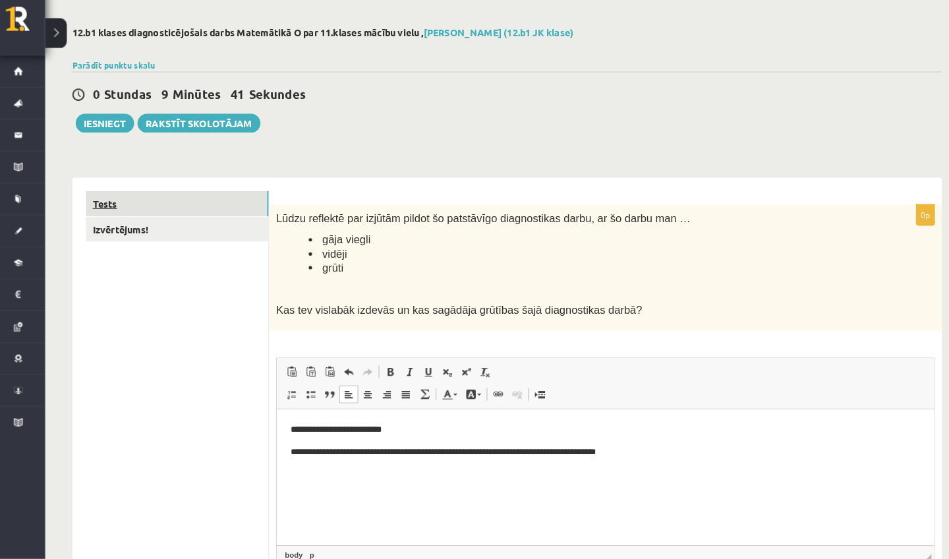
click at [105, 202] on link "Tests" at bounding box center [180, 214] width 177 height 24
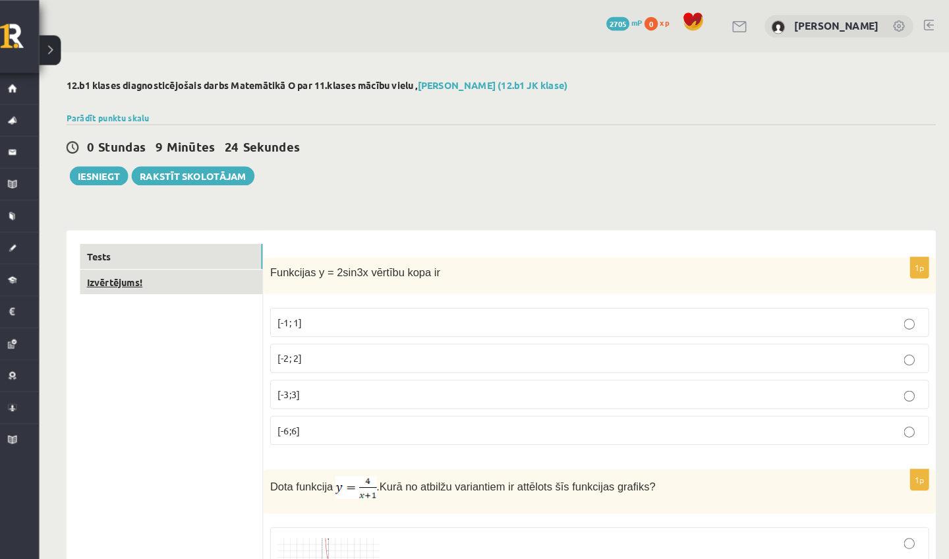
scroll to position [0, 0]
click at [148, 282] on link "Izvērtējums!" at bounding box center [180, 274] width 177 height 24
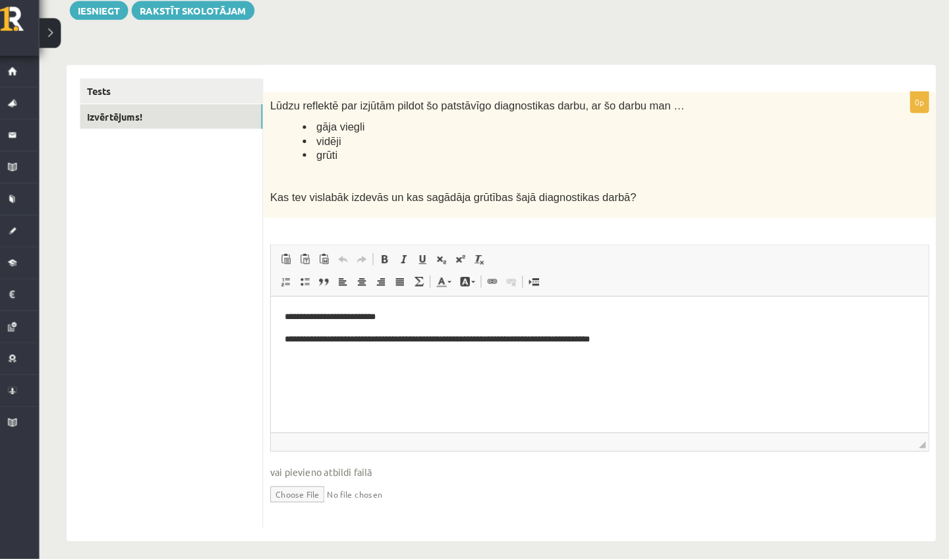
scroll to position [146, 0]
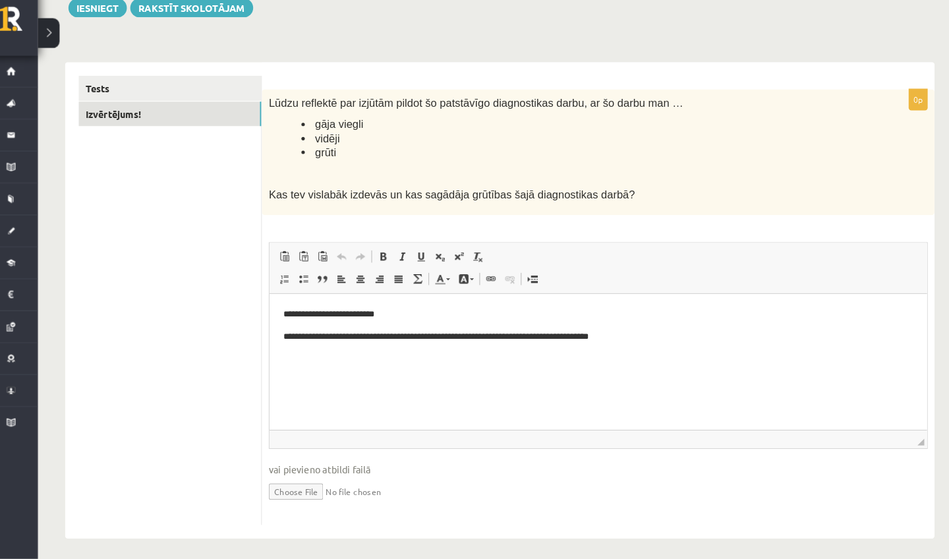
click at [672, 358] on p "Rich Text Editor, wiswyg-editor-user-answer-47024970644220" at bounding box center [588, 358] width 612 height 14
click at [525, 358] on p "**********" at bounding box center [588, 357] width 612 height 13
click at [474, 357] on p "**********" at bounding box center [588, 357] width 612 height 13
click at [621, 362] on p "**********" at bounding box center [588, 357] width 612 height 13
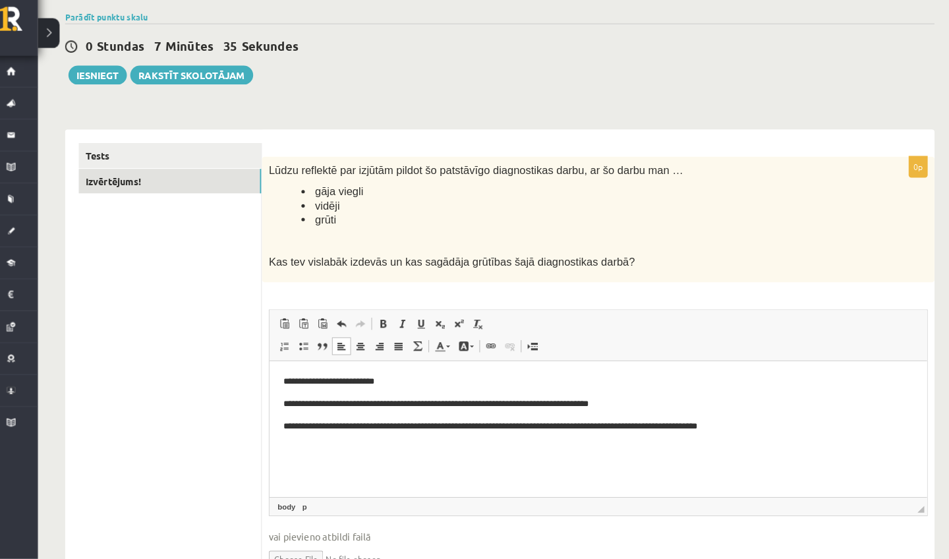
scroll to position [104, 0]
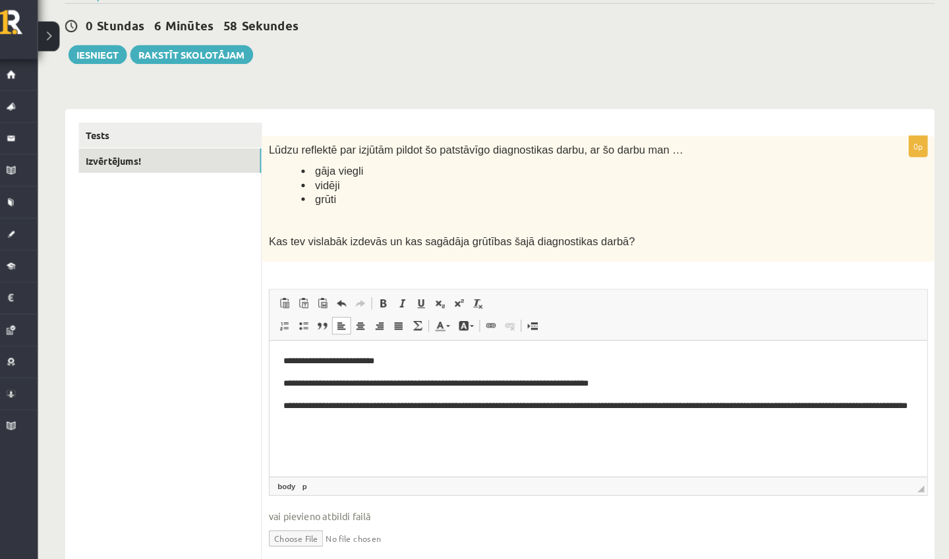
click at [312, 416] on p "**********" at bounding box center [588, 410] width 612 height 26
click at [544, 428] on html "**********" at bounding box center [588, 388] width 638 height 96
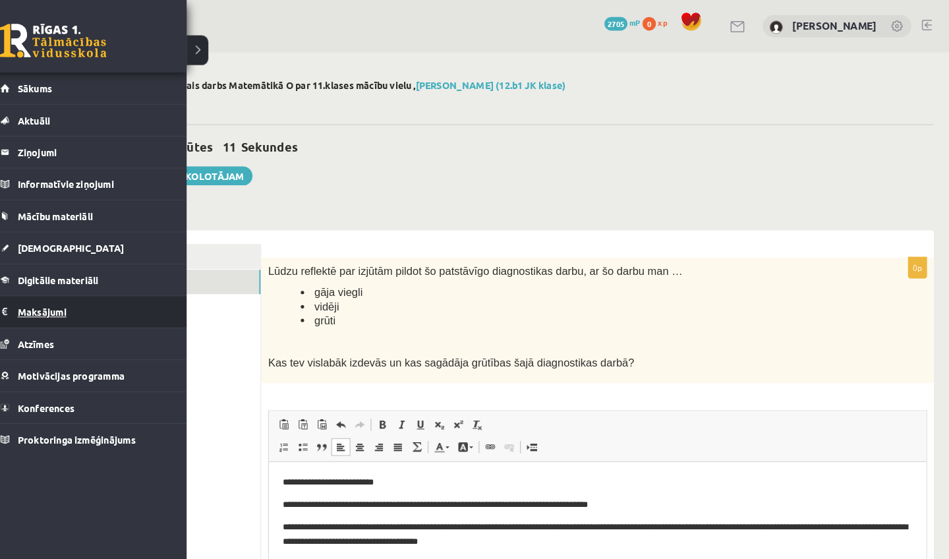
scroll to position [0, 0]
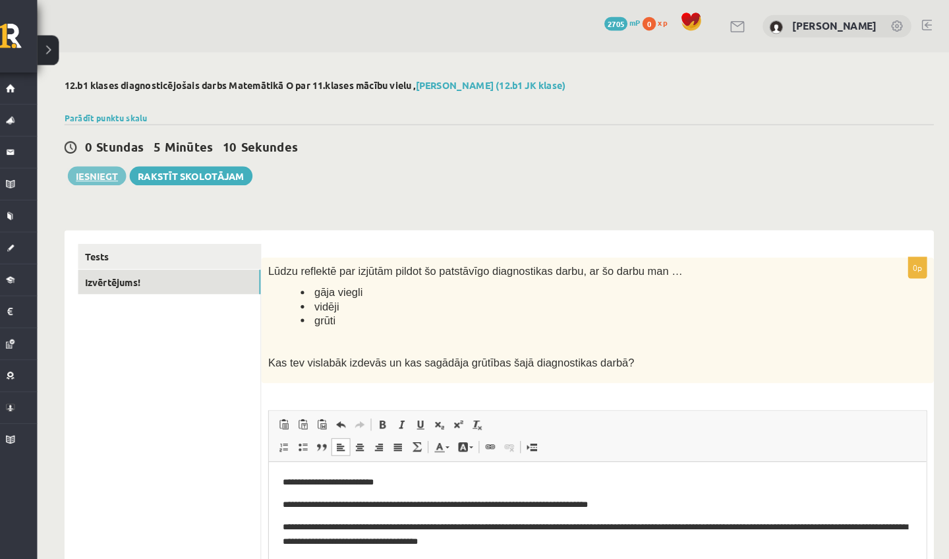
click at [82, 171] on button "Iesniegt" at bounding box center [110, 170] width 57 height 18
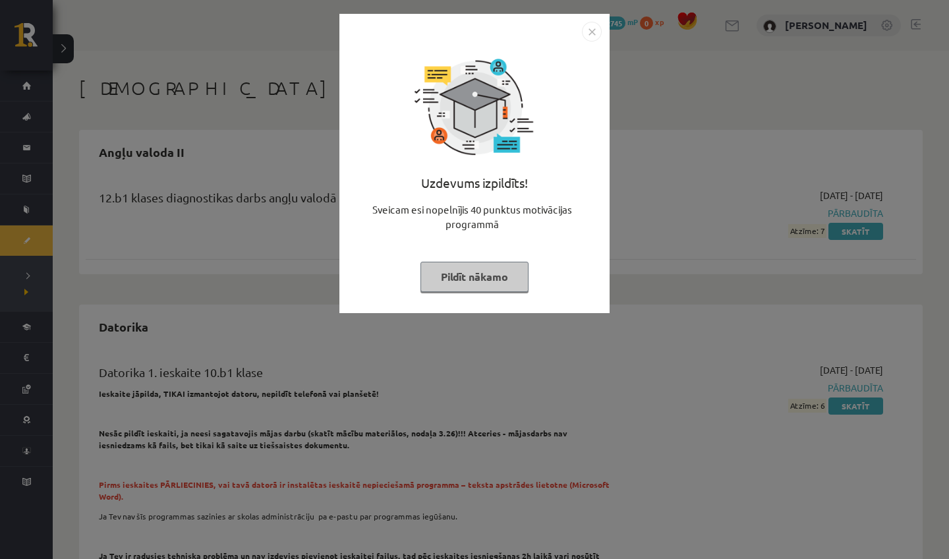
click at [451, 284] on button "Pildīt nākamo" at bounding box center [474, 277] width 108 height 30
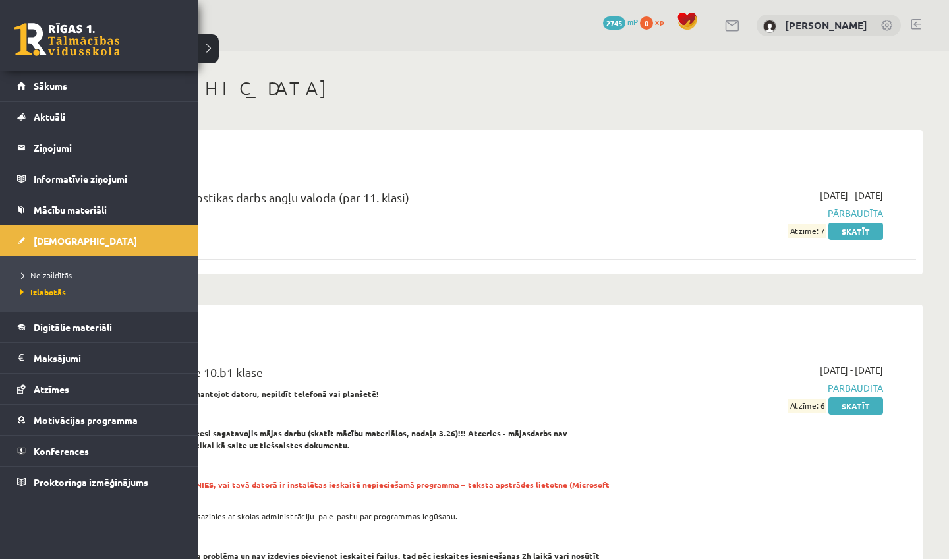
click at [36, 34] on link at bounding box center [66, 39] width 105 height 33
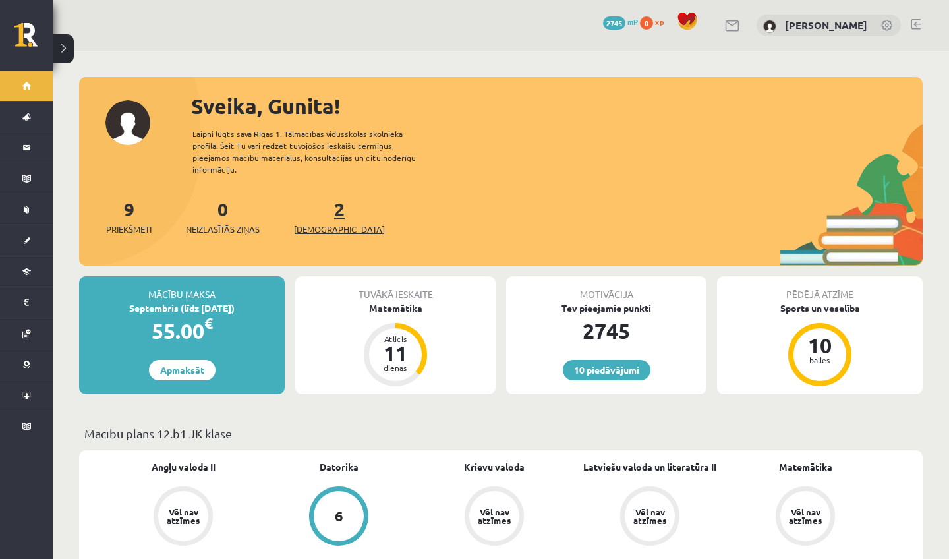
click at [308, 223] on span "[DEMOGRAPHIC_DATA]" at bounding box center [339, 229] width 91 height 13
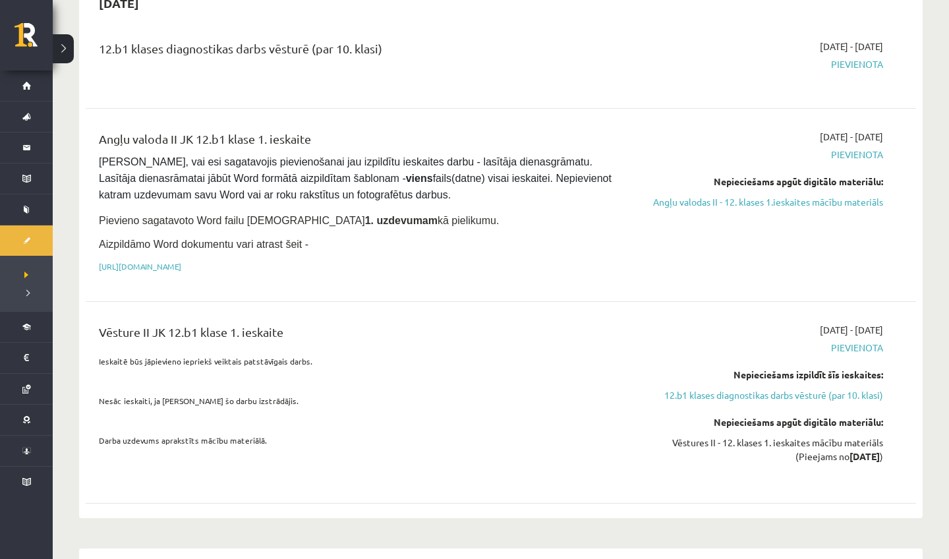
scroll to position [722, 0]
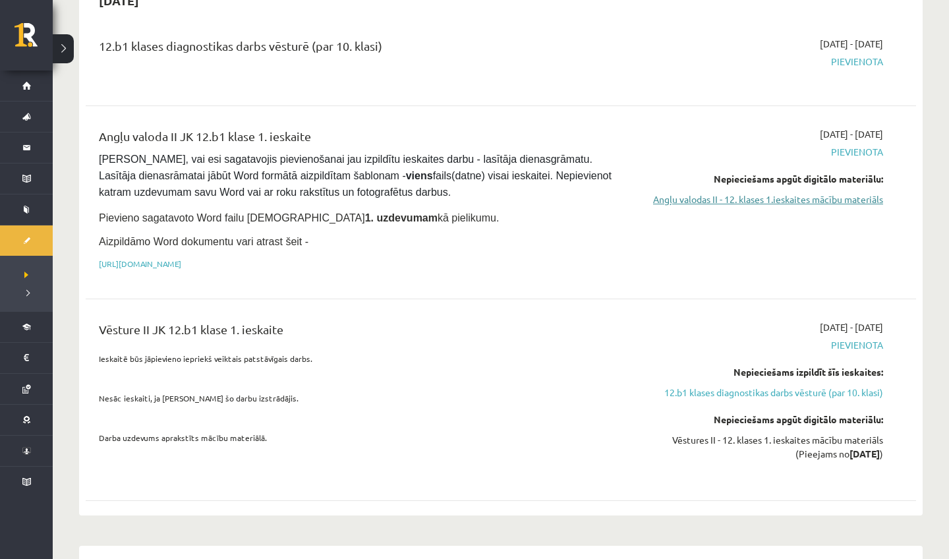
click at [677, 192] on link "Angļu valodas II - 12. klases 1.ieskaites mācību materiāls" at bounding box center [759, 199] width 248 height 14
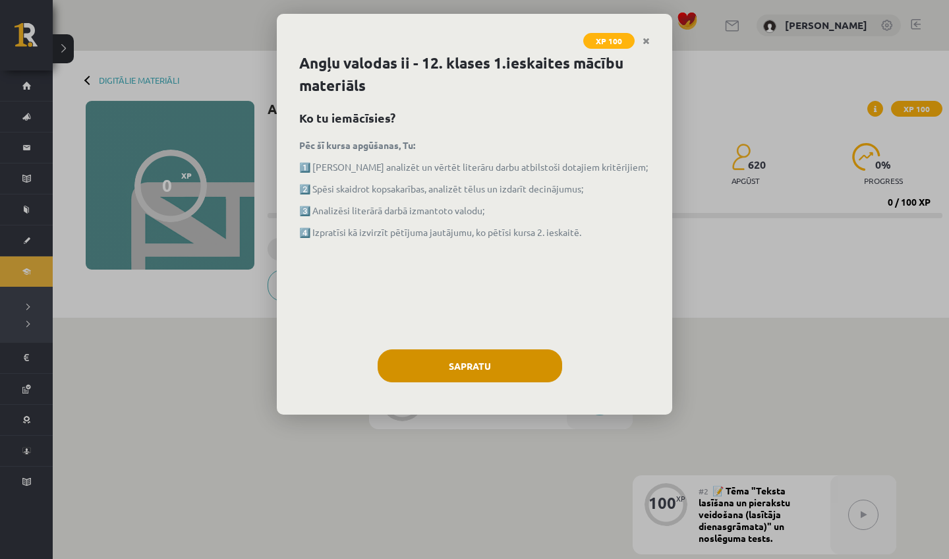
click at [473, 362] on button "Sapratu" at bounding box center [470, 365] width 185 height 33
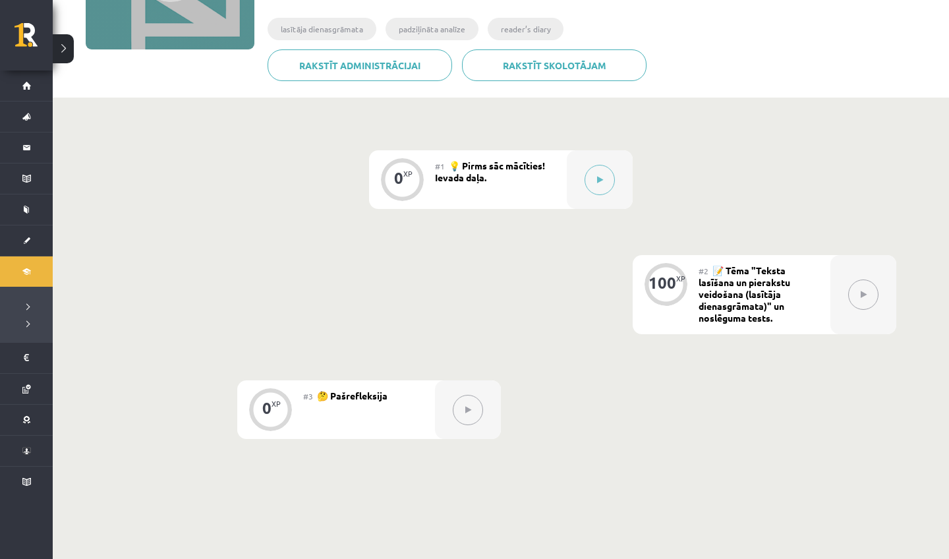
scroll to position [226, 0]
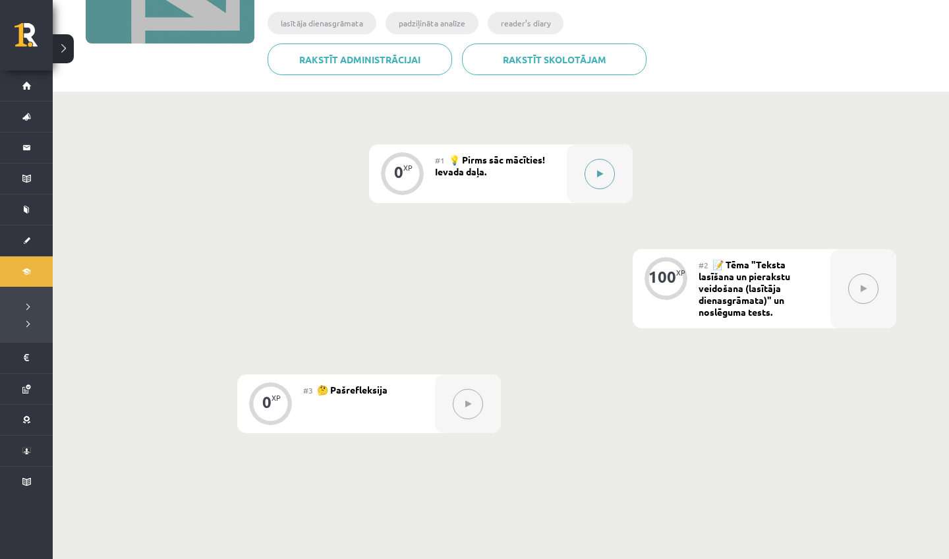
click at [608, 183] on button at bounding box center [600, 174] width 30 height 30
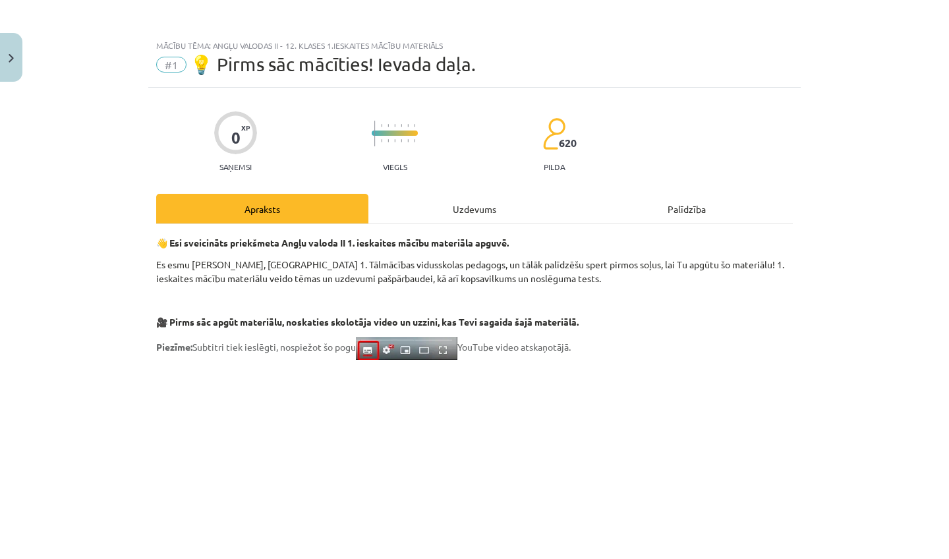
click at [486, 203] on div "Uzdevums" at bounding box center [474, 209] width 212 height 30
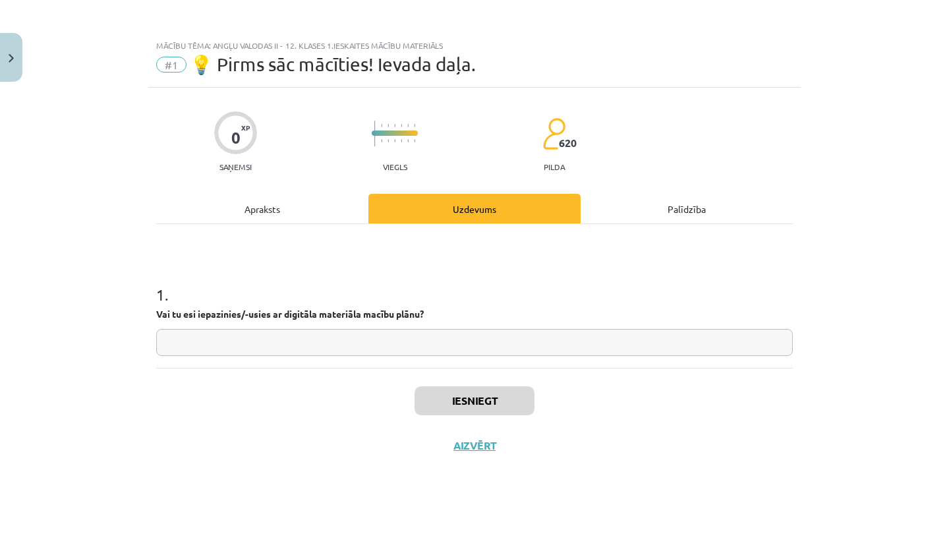
scroll to position [0, 0]
click at [248, 205] on div "Apraksts" at bounding box center [262, 209] width 212 height 30
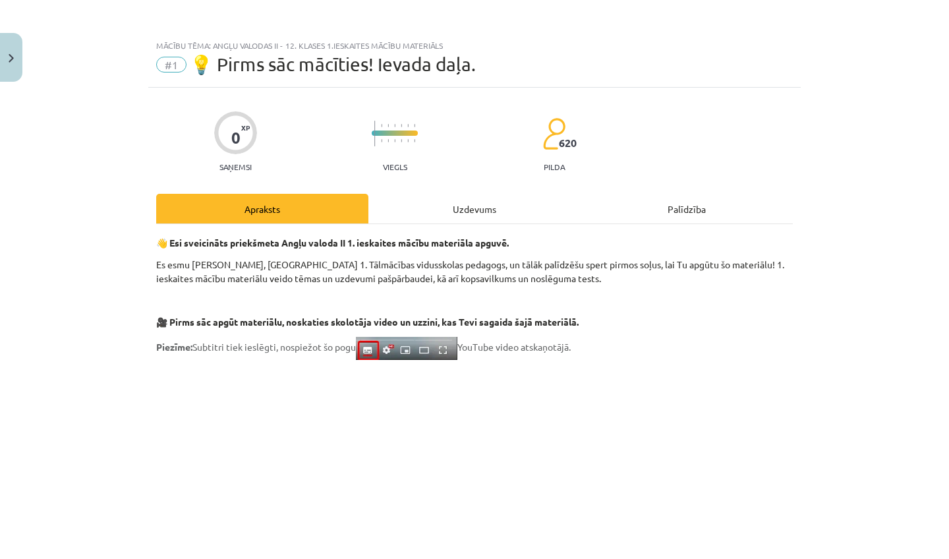
scroll to position [-1, 0]
click at [469, 215] on div "Uzdevums" at bounding box center [474, 209] width 212 height 30
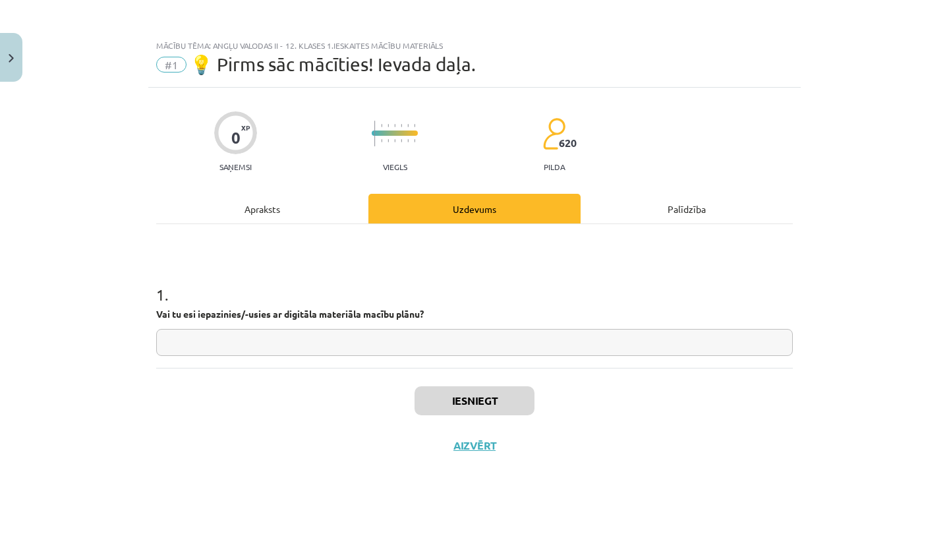
scroll to position [0, 0]
click at [445, 337] on input "text" at bounding box center [474, 342] width 637 height 27
type input "**"
click at [437, 399] on button "Iesniegt" at bounding box center [474, 400] width 120 height 29
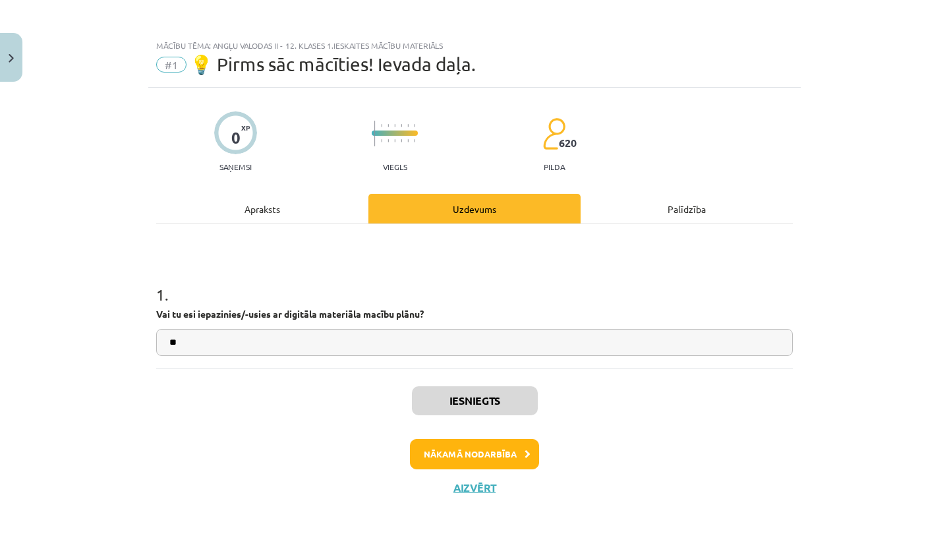
click at [461, 460] on button "Nākamā nodarbība" at bounding box center [474, 454] width 129 height 30
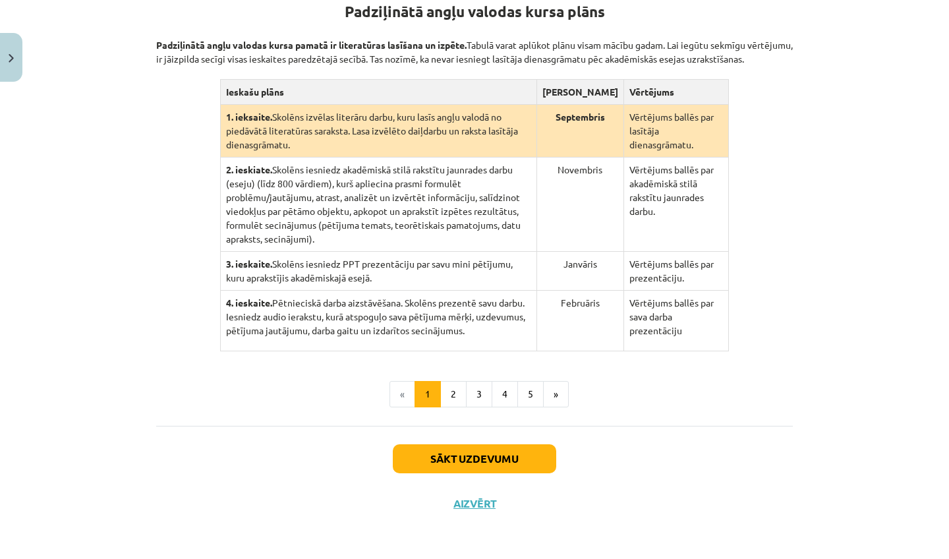
scroll to position [324, 0]
click at [451, 386] on button "2" at bounding box center [453, 394] width 26 height 26
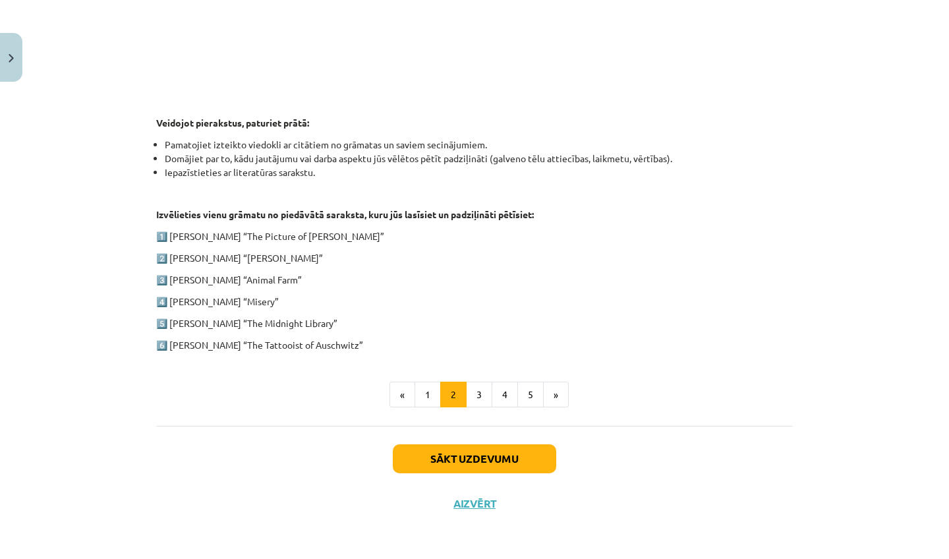
scroll to position [580, 0]
click at [486, 393] on button "3" at bounding box center [479, 395] width 26 height 26
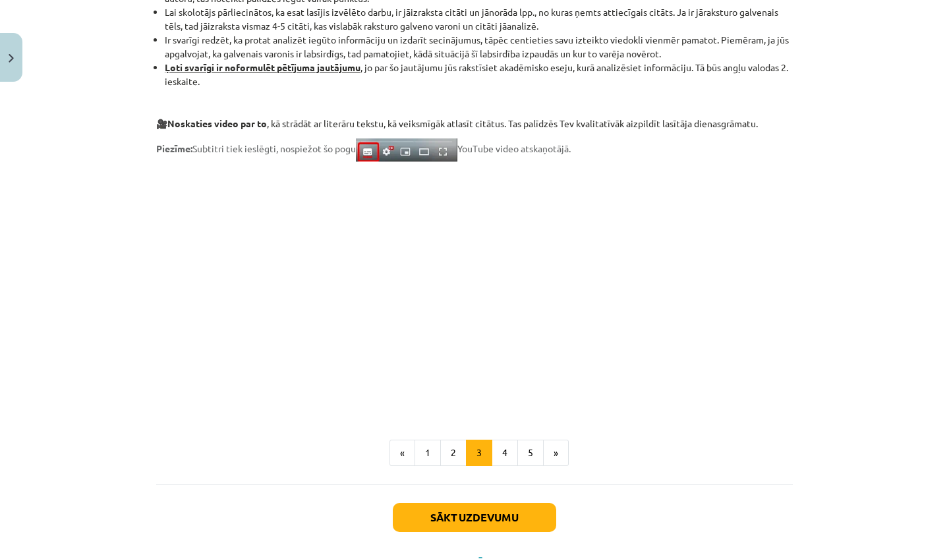
scroll to position [967, 0]
click at [501, 453] on button "4" at bounding box center [505, 452] width 26 height 26
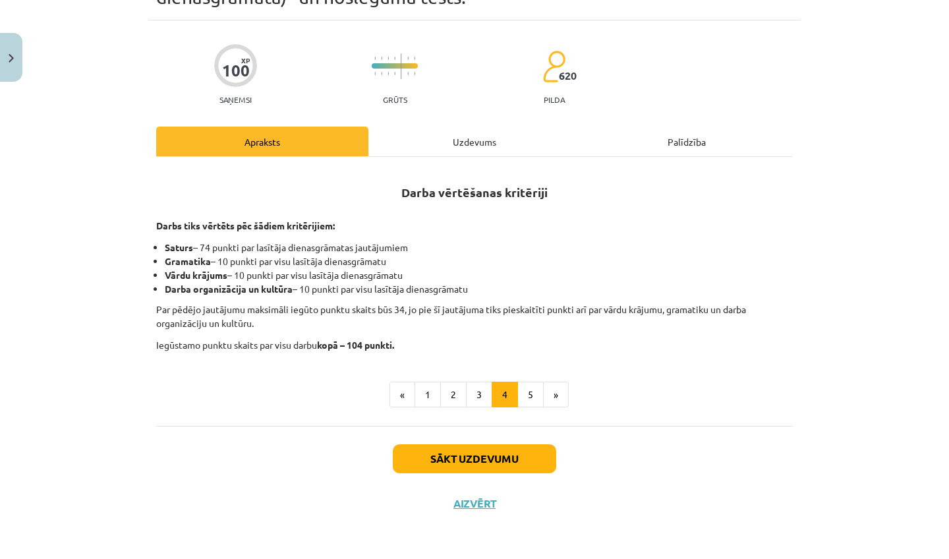
scroll to position [90, 0]
click at [526, 384] on button "5" at bounding box center [530, 395] width 26 height 26
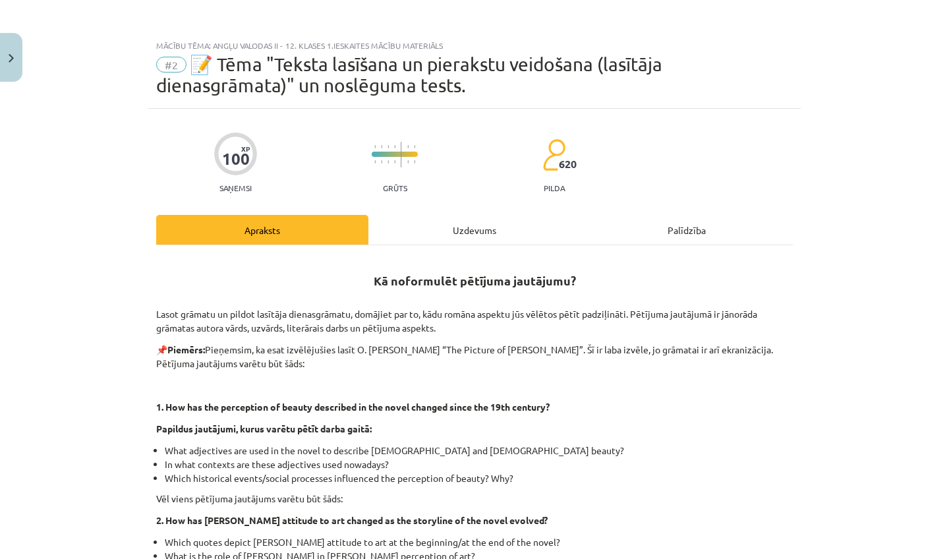
scroll to position [0, 0]
click at [474, 231] on div "Uzdevums" at bounding box center [474, 230] width 212 height 30
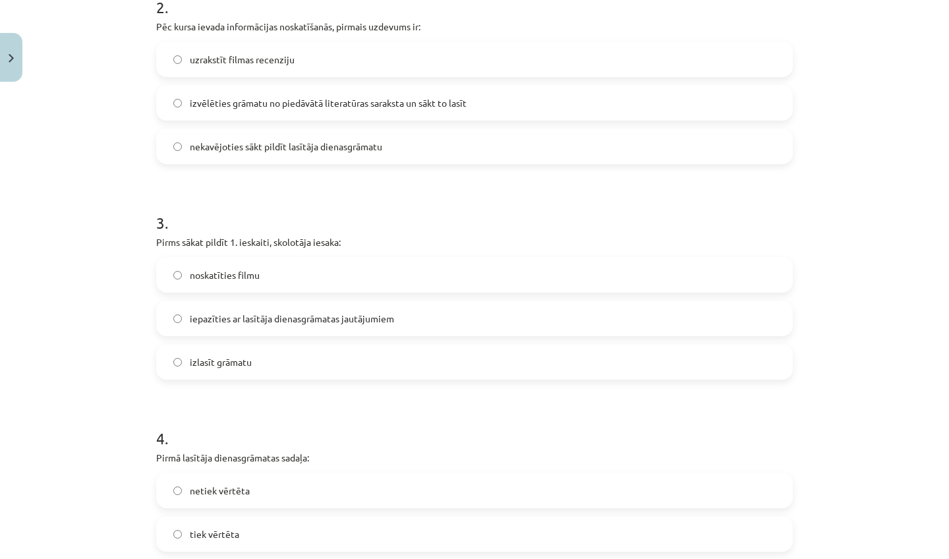
scroll to position [570, 0]
